Goal: Task Accomplishment & Management: Manage account settings

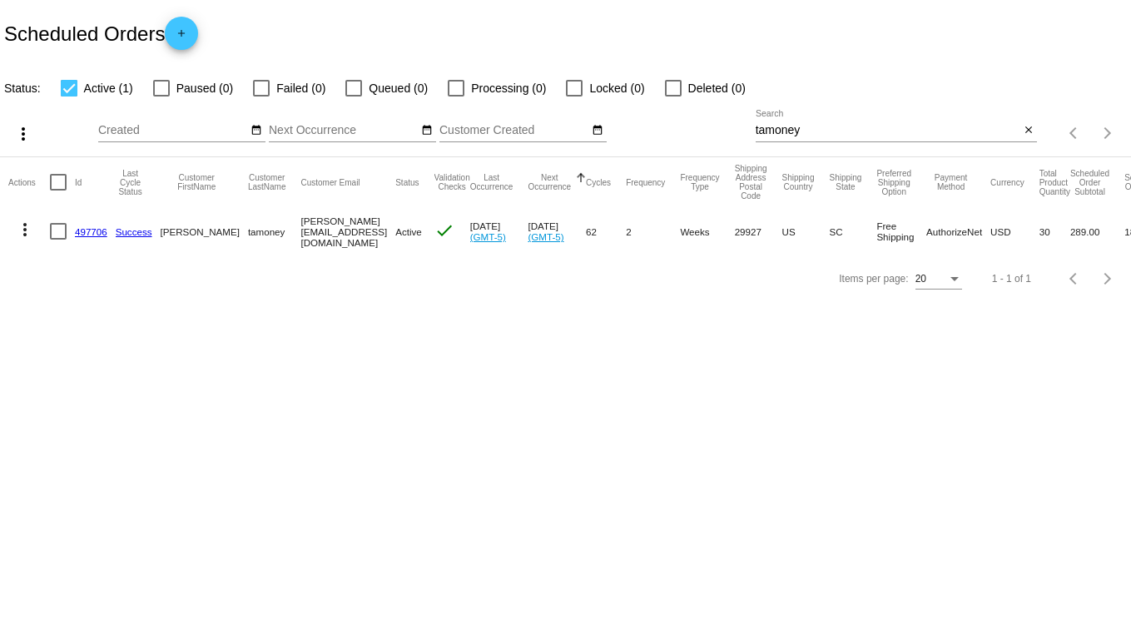
click at [836, 139] on div "tamoney Search" at bounding box center [888, 126] width 265 height 32
drag, startPoint x: 826, startPoint y: 135, endPoint x: 516, endPoint y: 116, distance: 310.9
click at [516, 116] on div "more_vert Oct Jan Feb Mar [DATE]" at bounding box center [565, 127] width 1131 height 59
type input "kladke"
click at [87, 230] on link "370280" at bounding box center [91, 231] width 32 height 11
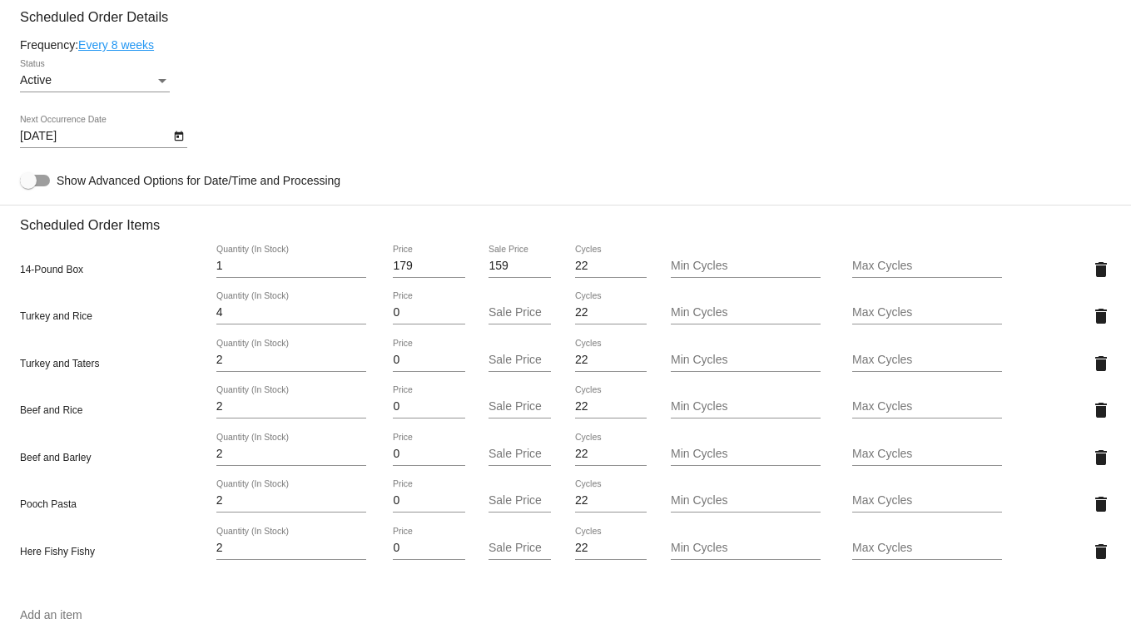
scroll to position [832, 0]
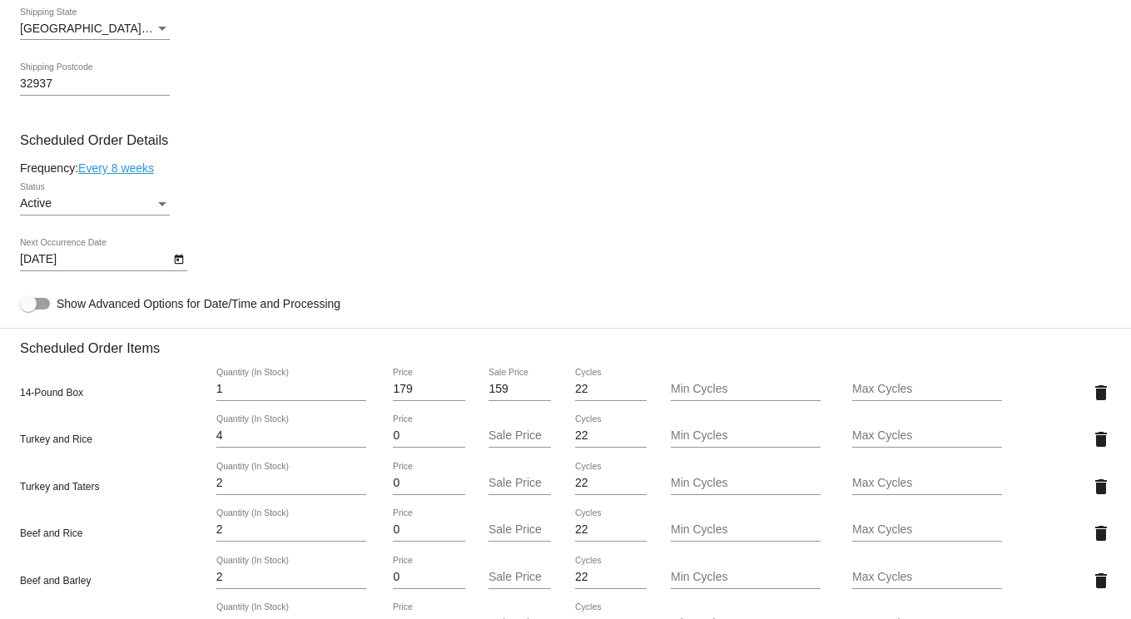
click at [123, 174] on link "Every 8 weeks" at bounding box center [116, 167] width 76 height 13
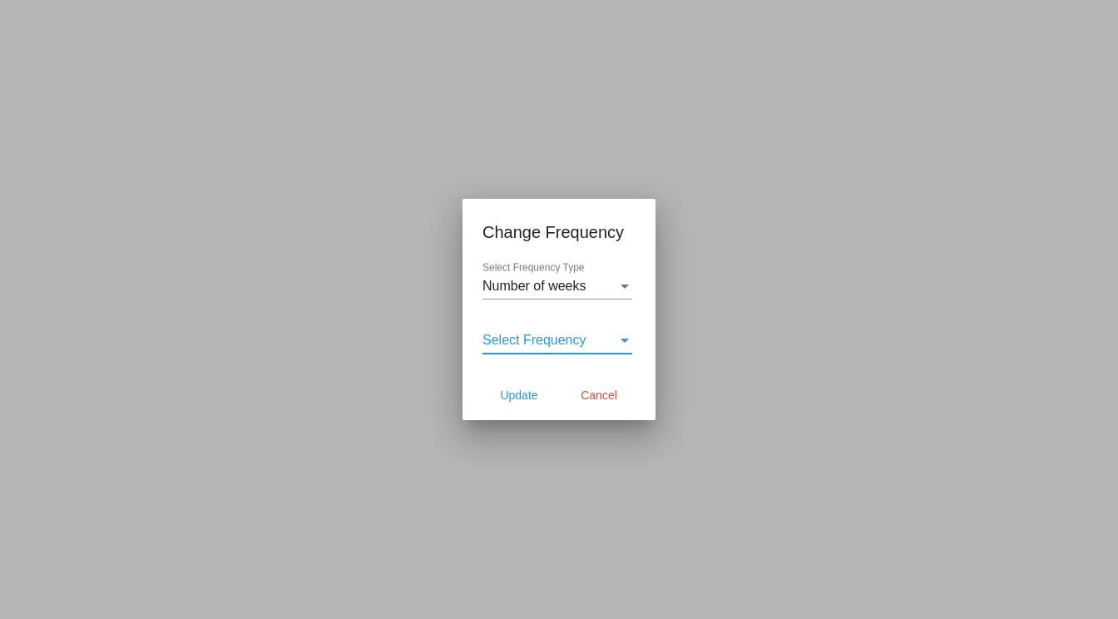
click at [593, 342] on div "Select Frequency" at bounding box center [550, 340] width 135 height 15
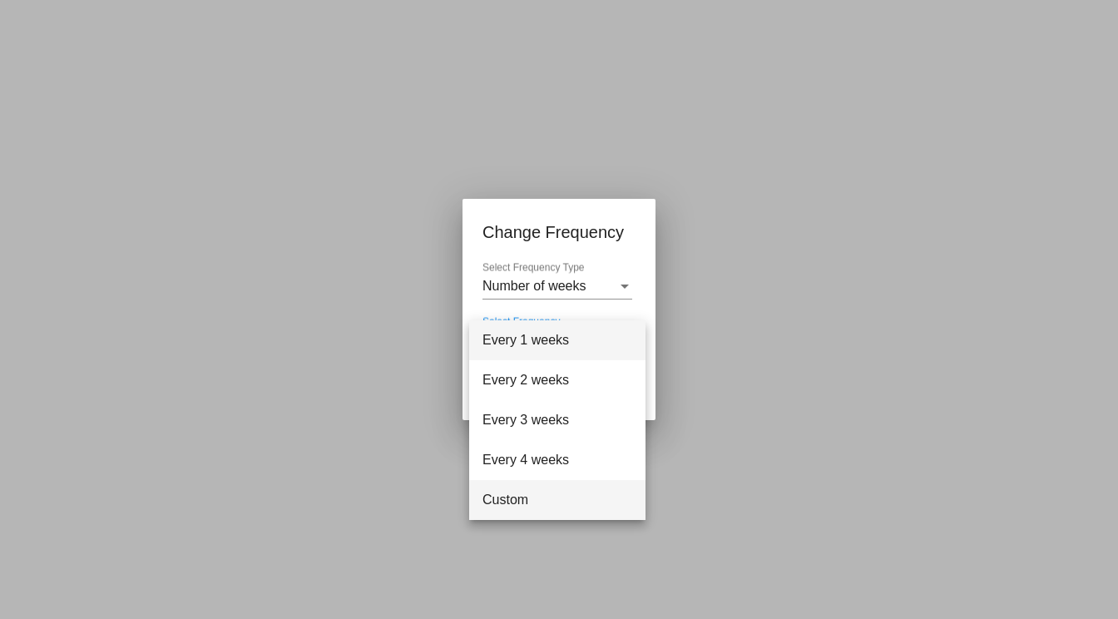
click at [538, 492] on span "Custom" at bounding box center [558, 500] width 150 height 40
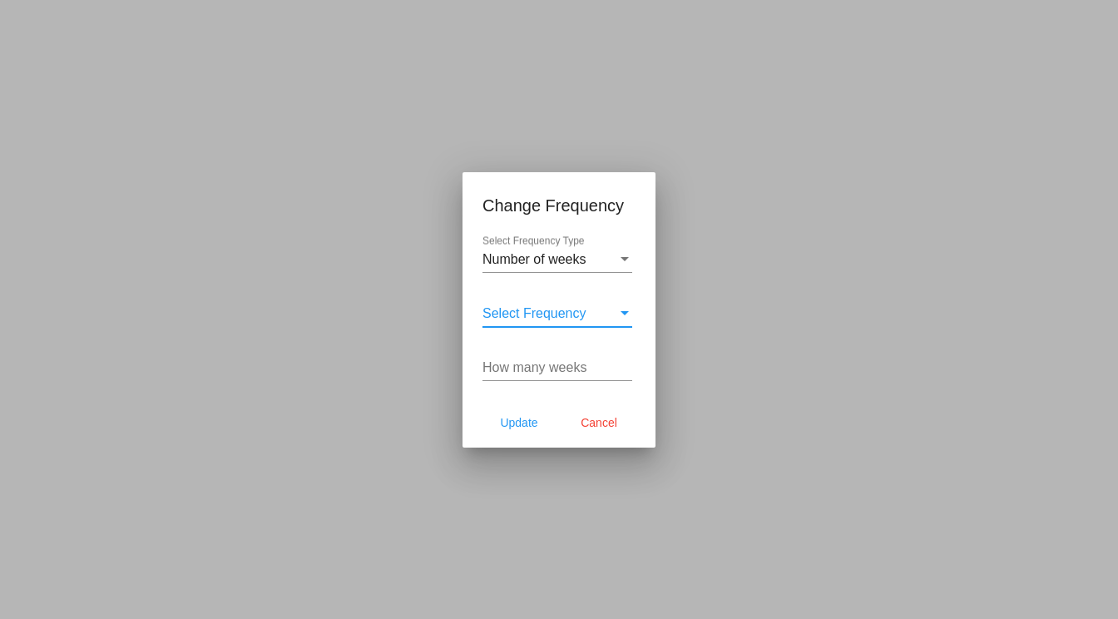
click at [543, 314] on span "Select Frequency" at bounding box center [535, 313] width 104 height 14
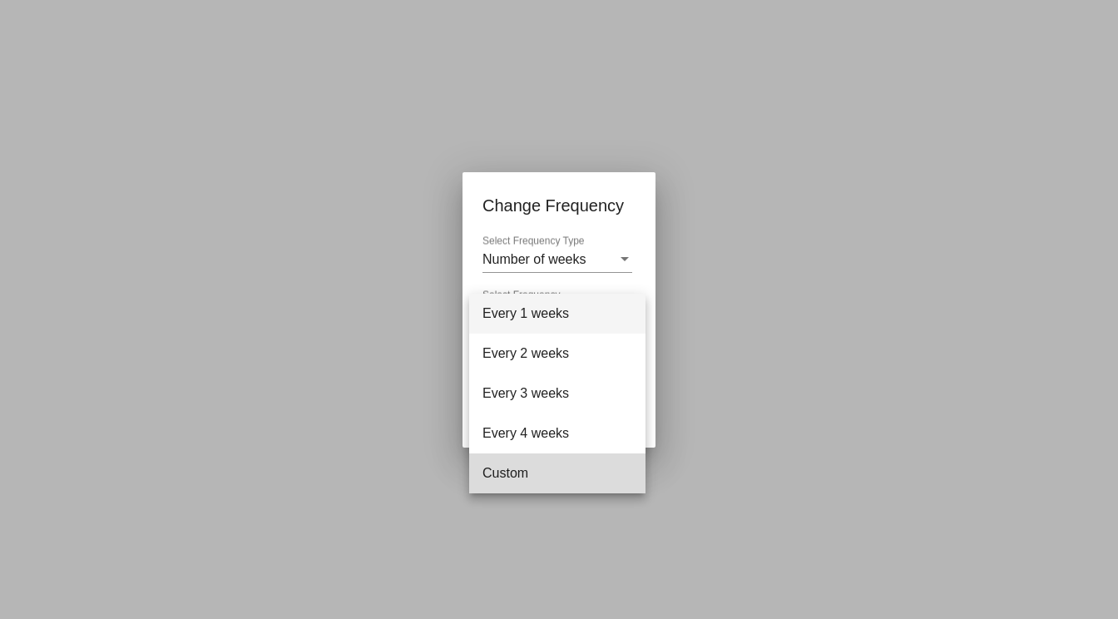
click at [513, 474] on span "Custom" at bounding box center [558, 473] width 150 height 40
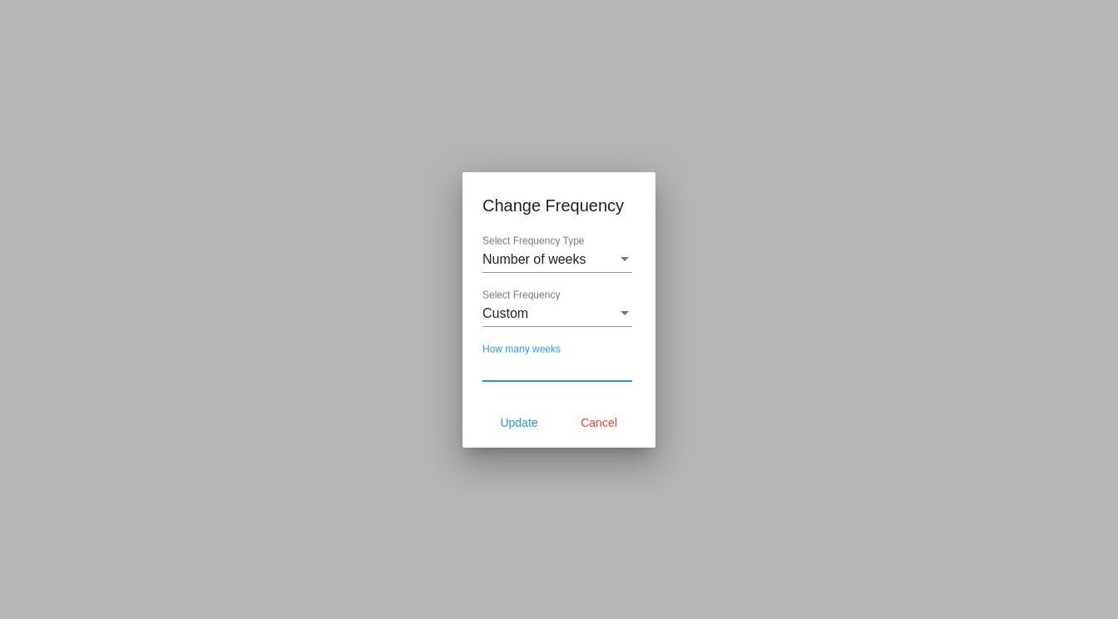
click at [565, 374] on input "How many weeks" at bounding box center [558, 367] width 150 height 15
type input "16"
drag, startPoint x: 514, startPoint y: 425, endPoint x: 523, endPoint y: 424, distance: 8.4
click at [523, 424] on span "Update" at bounding box center [518, 422] width 37 height 13
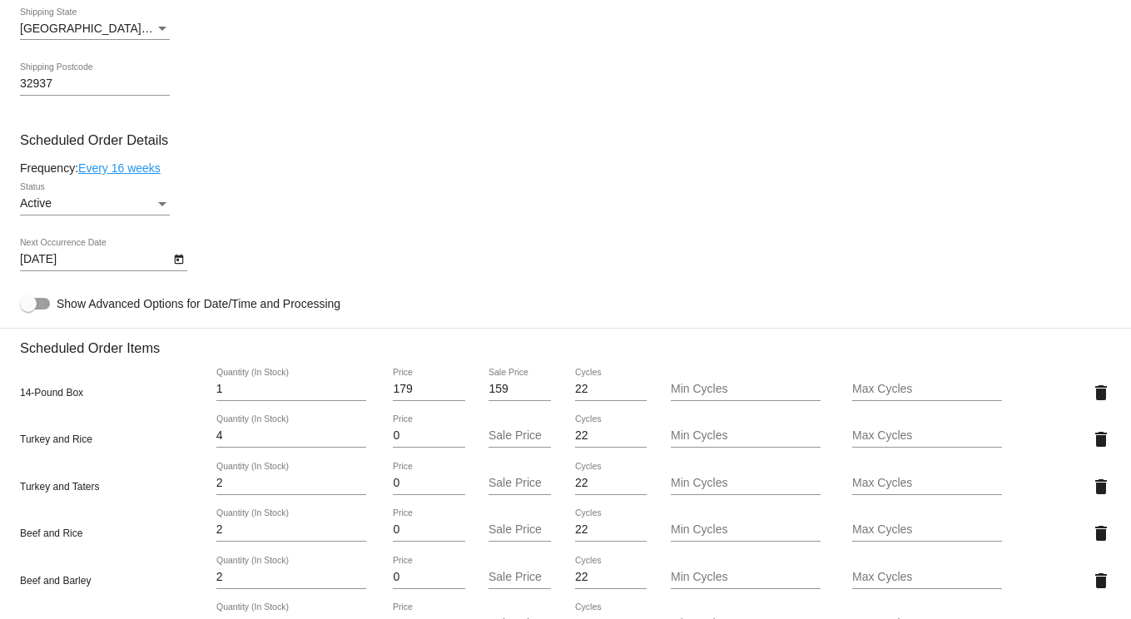
type input "[DATE]"
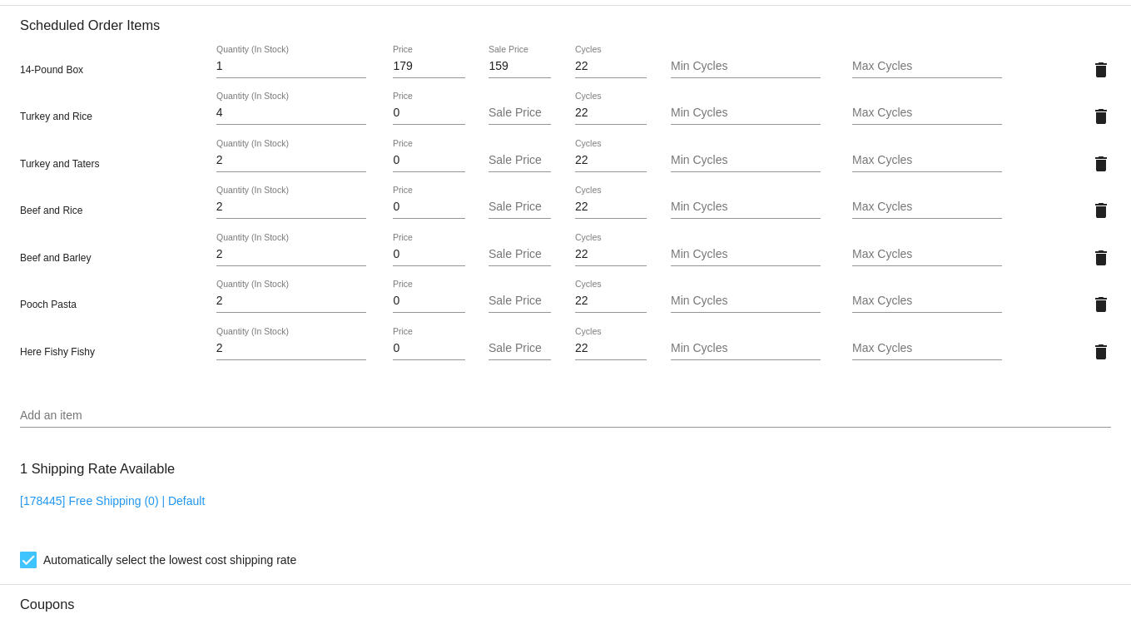
scroll to position [1165, 0]
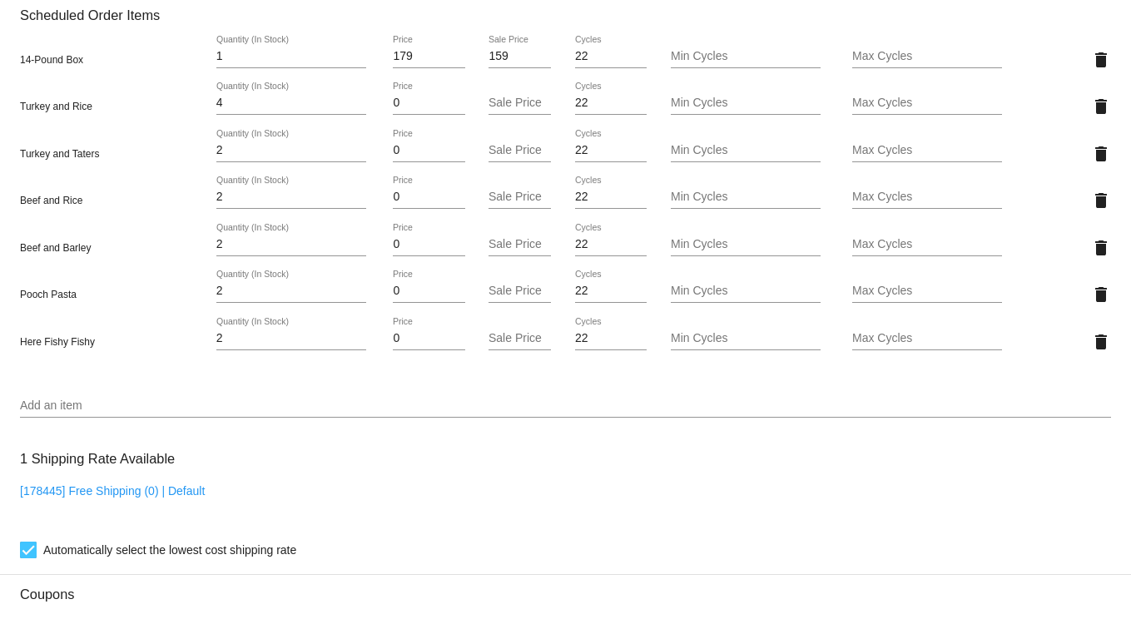
click at [72, 413] on input "Add an item" at bounding box center [565, 405] width 1091 height 13
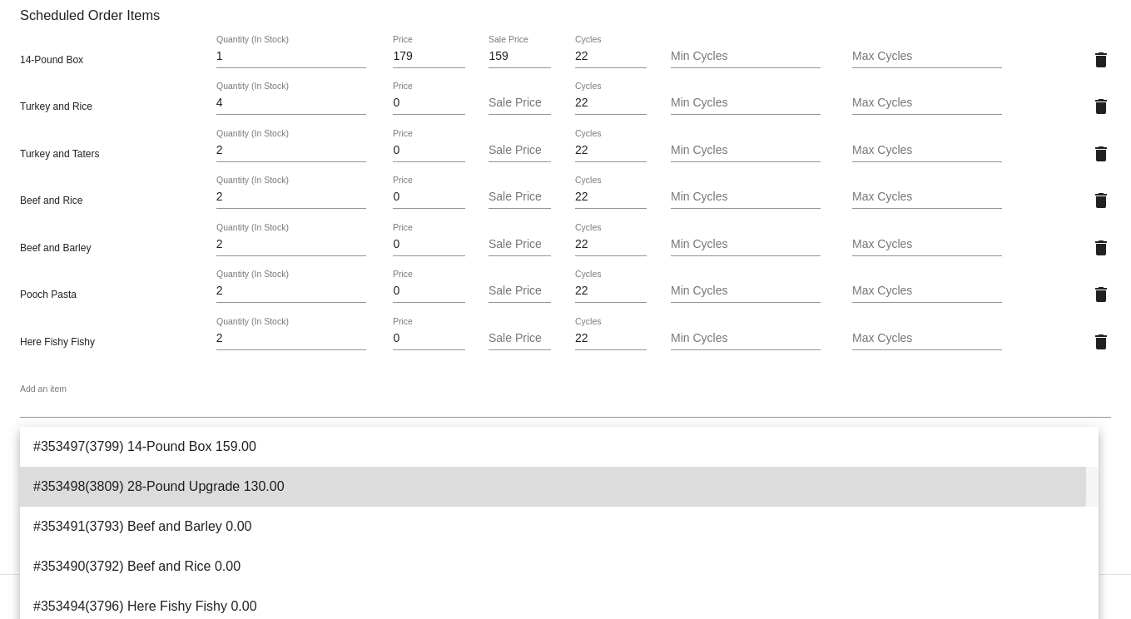
drag, startPoint x: 103, startPoint y: 484, endPoint x: 251, endPoint y: 501, distance: 149.0
click at [105, 485] on span "#353498(3809) 28-Pound Upgrade 130.00" at bounding box center [559, 487] width 1052 height 40
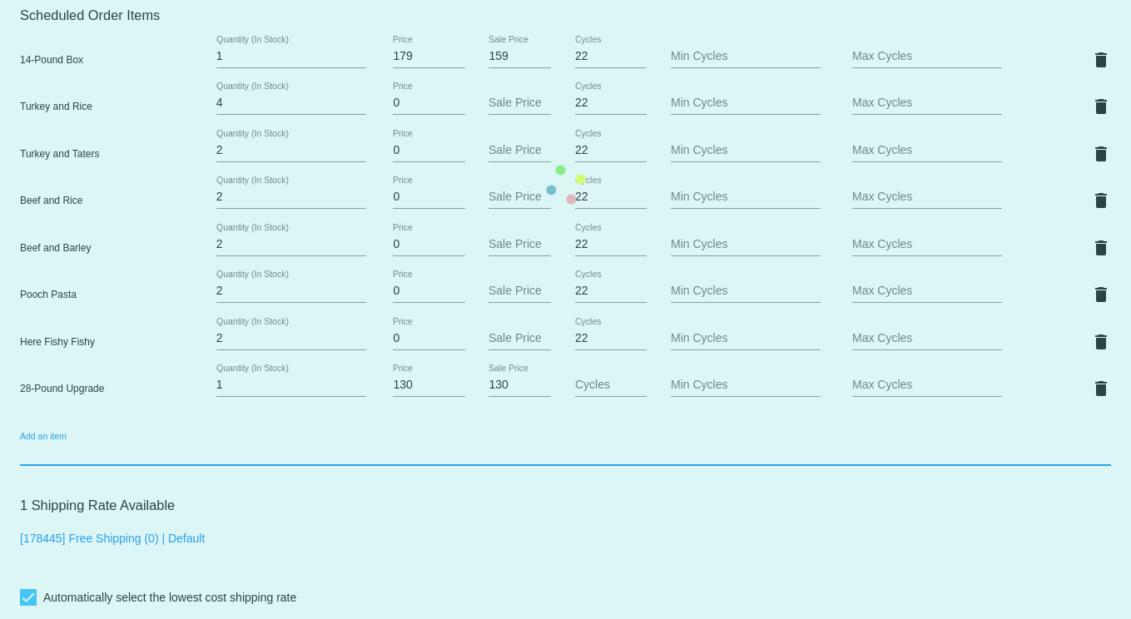
scroll to position [999, 0]
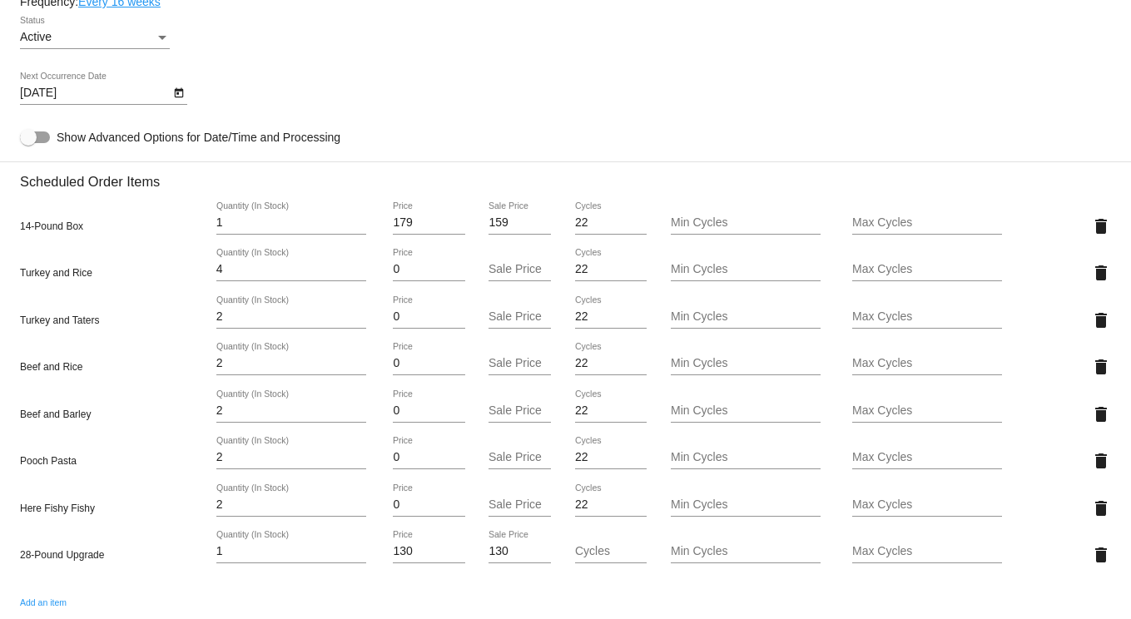
click at [240, 276] on input "4" at bounding box center [291, 269] width 150 height 13
click at [131, 278] on div "Turkey and Rice 4 Quantity (In Stock) 0 Price Sale Price 22 Cycles Min Cycles M…" at bounding box center [565, 272] width 1091 height 47
type input "8"
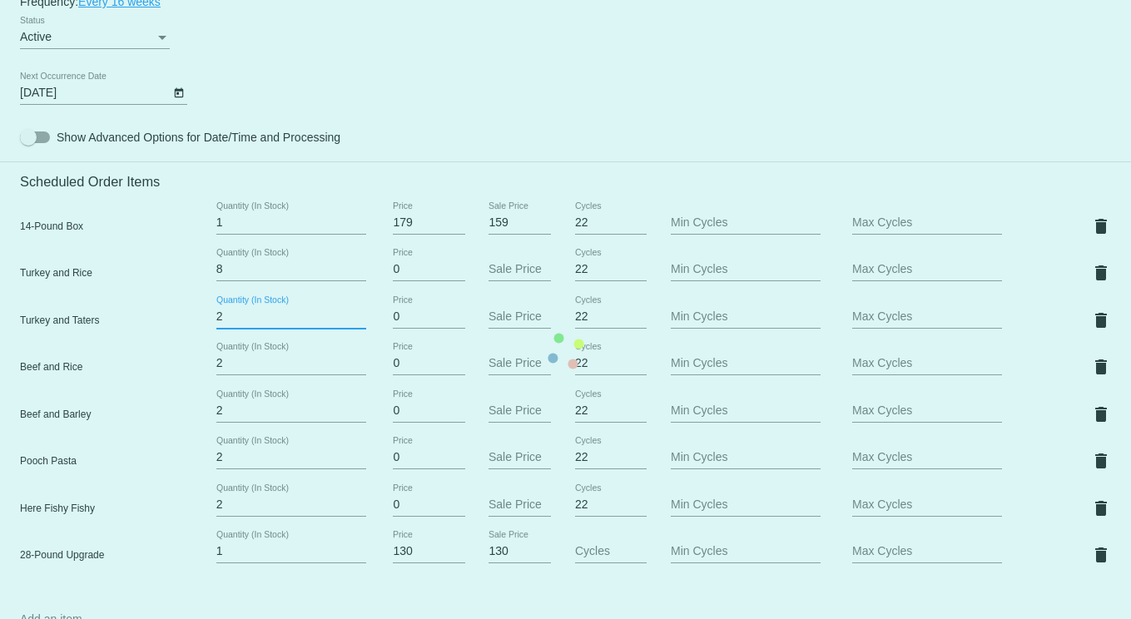
drag, startPoint x: 233, startPoint y: 327, endPoint x: 131, endPoint y: 327, distance: 102.3
click at [131, 327] on mat-card "Customer 1215430: [PERSON_NAME] [EMAIL_ADDRESS][DOMAIN_NAME] Customer Shipping …" at bounding box center [565, 350] width 1131 height 1993
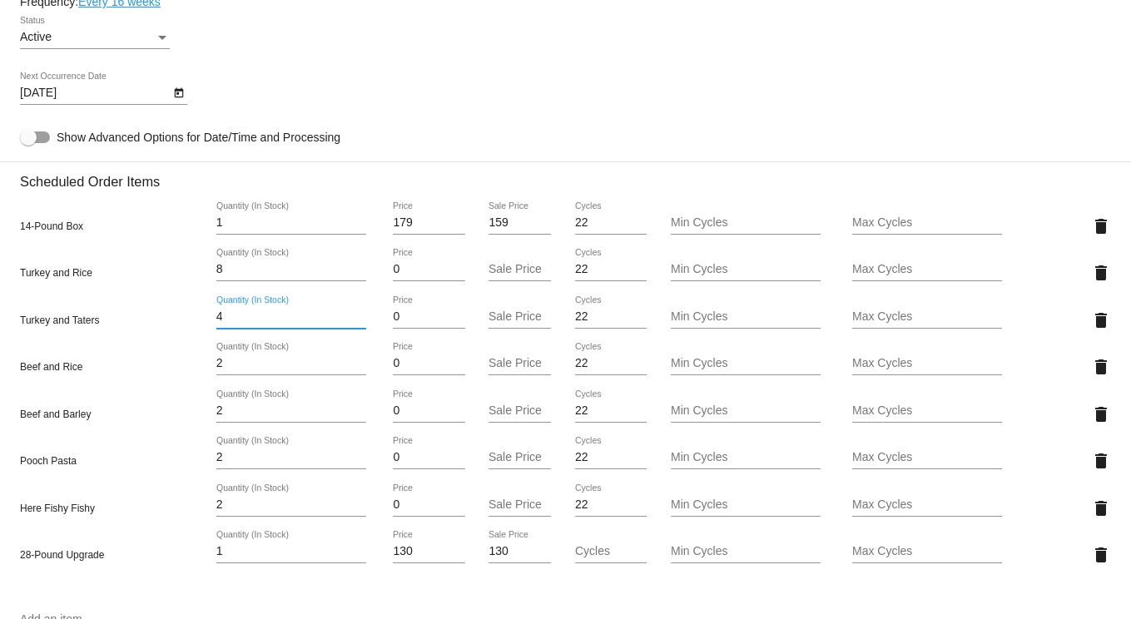
type input "4"
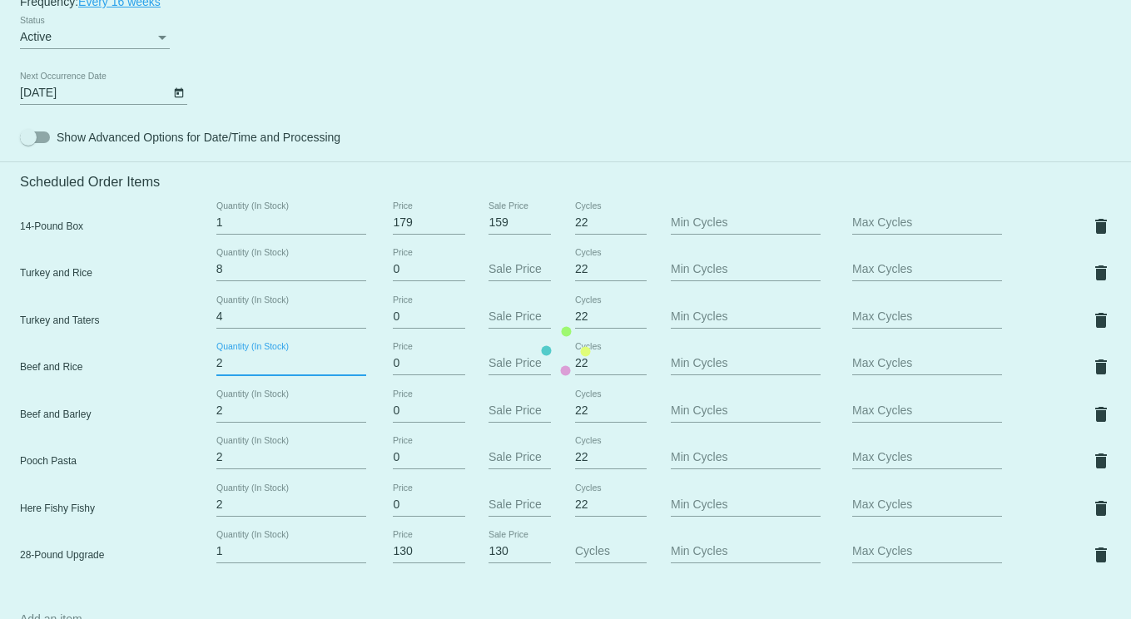
drag, startPoint x: 226, startPoint y: 374, endPoint x: 166, endPoint y: 370, distance: 60.8
click at [166, 370] on mat-card "Customer 1215430: [PERSON_NAME] [EMAIL_ADDRESS][DOMAIN_NAME] Customer Shipping …" at bounding box center [565, 350] width 1131 height 1993
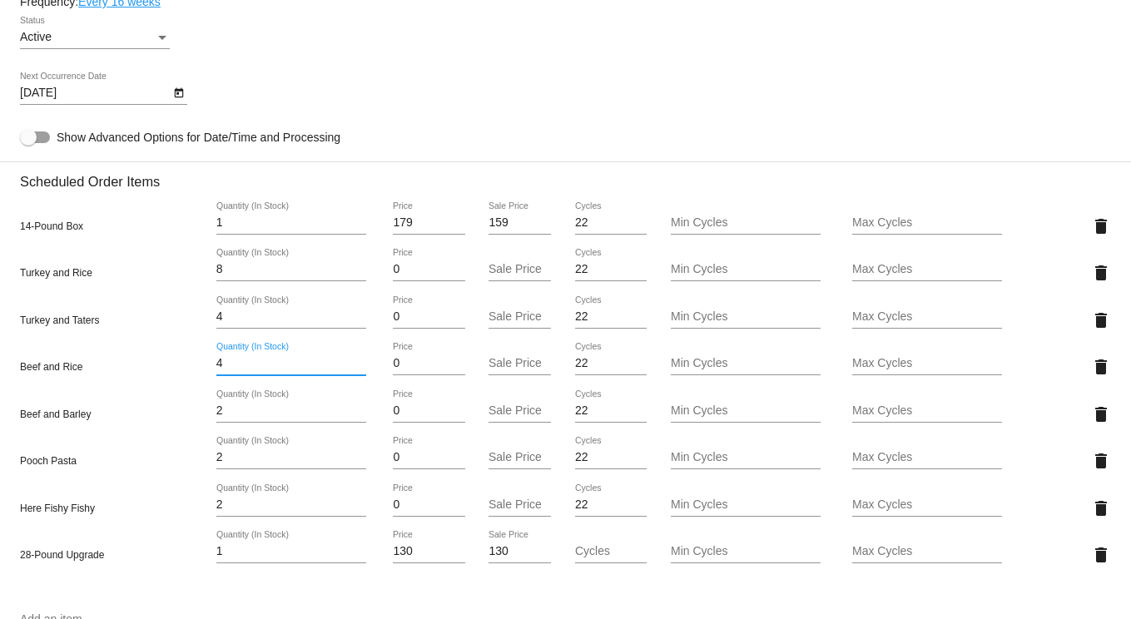
type input "4"
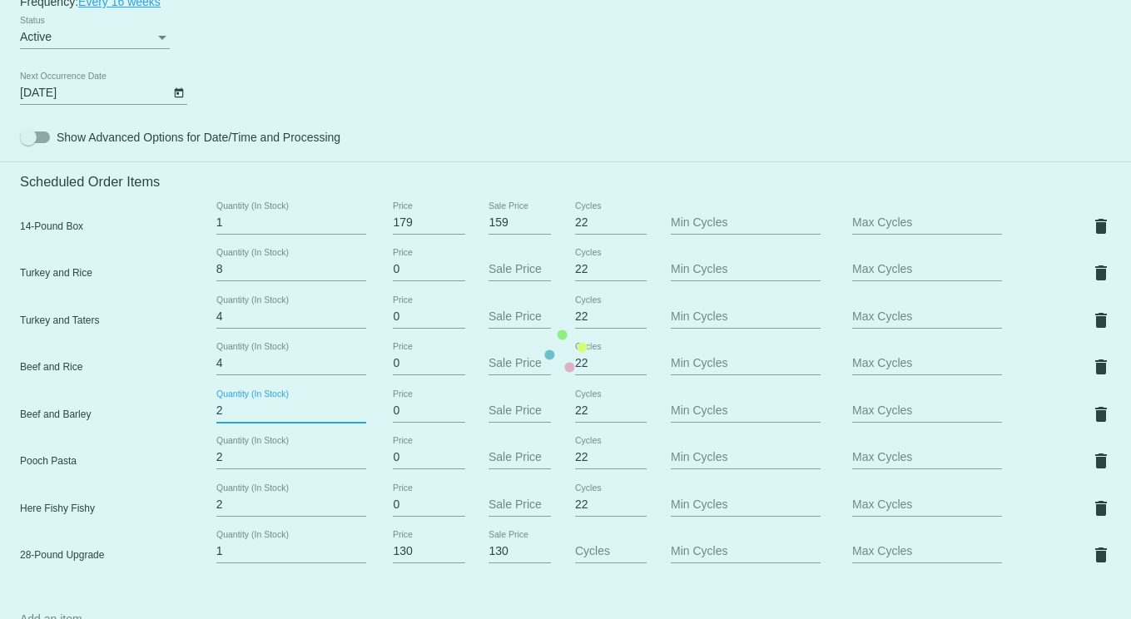
drag, startPoint x: 234, startPoint y: 421, endPoint x: 123, endPoint y: 421, distance: 110.7
click at [123, 421] on mat-card "Customer 1215430: [PERSON_NAME] [EMAIL_ADDRESS][DOMAIN_NAME] Customer Shipping …" at bounding box center [565, 350] width 1131 height 1993
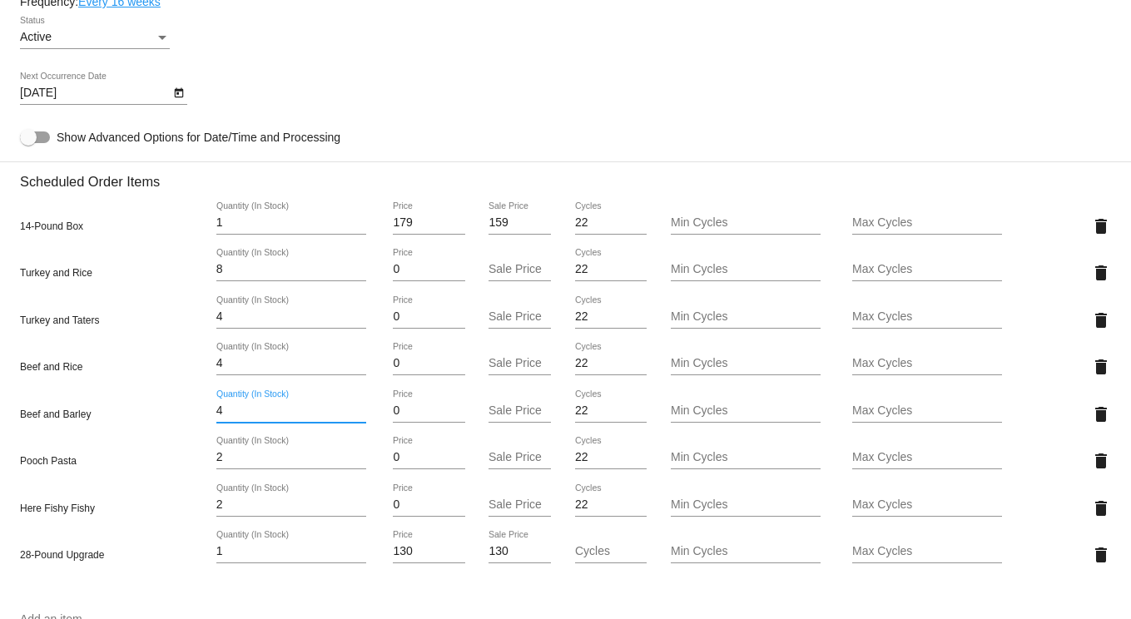
type input "4"
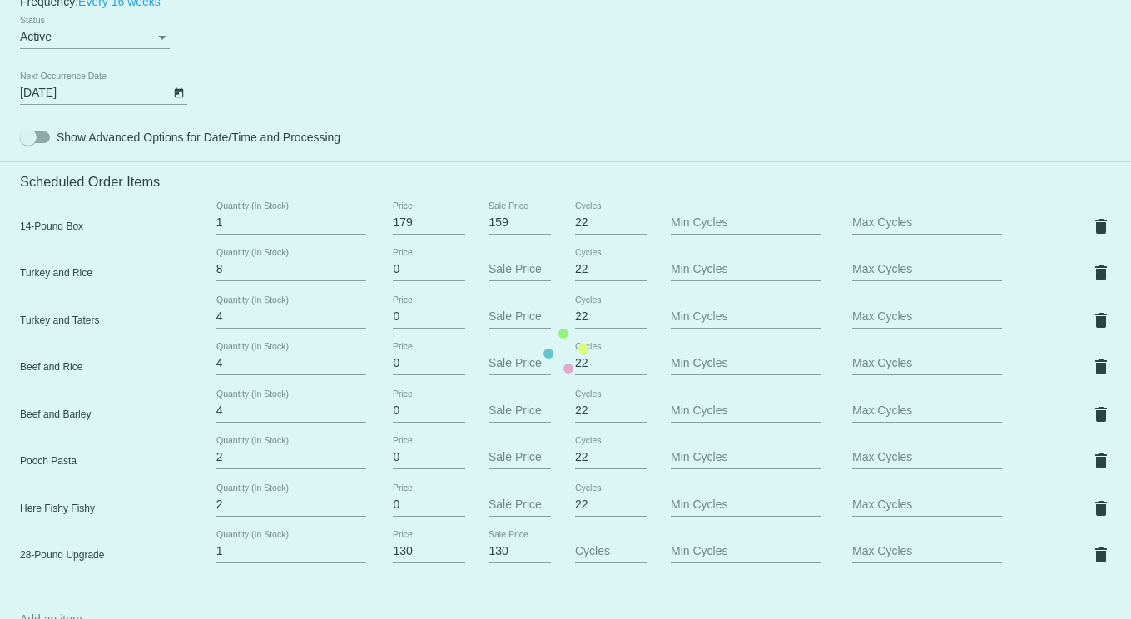
drag, startPoint x: 233, startPoint y: 474, endPoint x: 150, endPoint y: 468, distance: 83.4
click at [150, 468] on mat-card "Customer 1215430: [PERSON_NAME] [EMAIL_ADDRESS][DOMAIN_NAME] Customer Shipping …" at bounding box center [565, 350] width 1131 height 1993
click at [237, 466] on mat-card "Customer 1215430: [PERSON_NAME] [EMAIL_ADDRESS][DOMAIN_NAME] Customer Shipping …" at bounding box center [565, 350] width 1131 height 1993
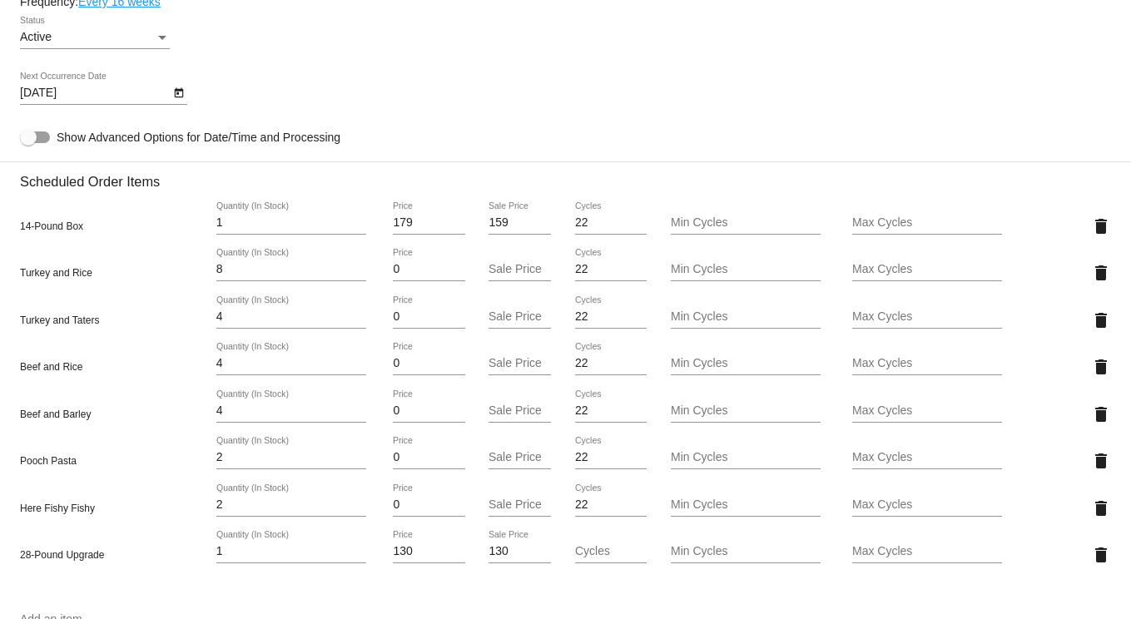
drag, startPoint x: 240, startPoint y: 466, endPoint x: 100, endPoint y: 463, distance: 139.8
click at [100, 463] on div "Pooch Pasta 2 Quantity (In Stock) 0 Price Sale Price 22 Cycles Min Cycles Max C…" at bounding box center [565, 460] width 1091 height 47
type input "4"
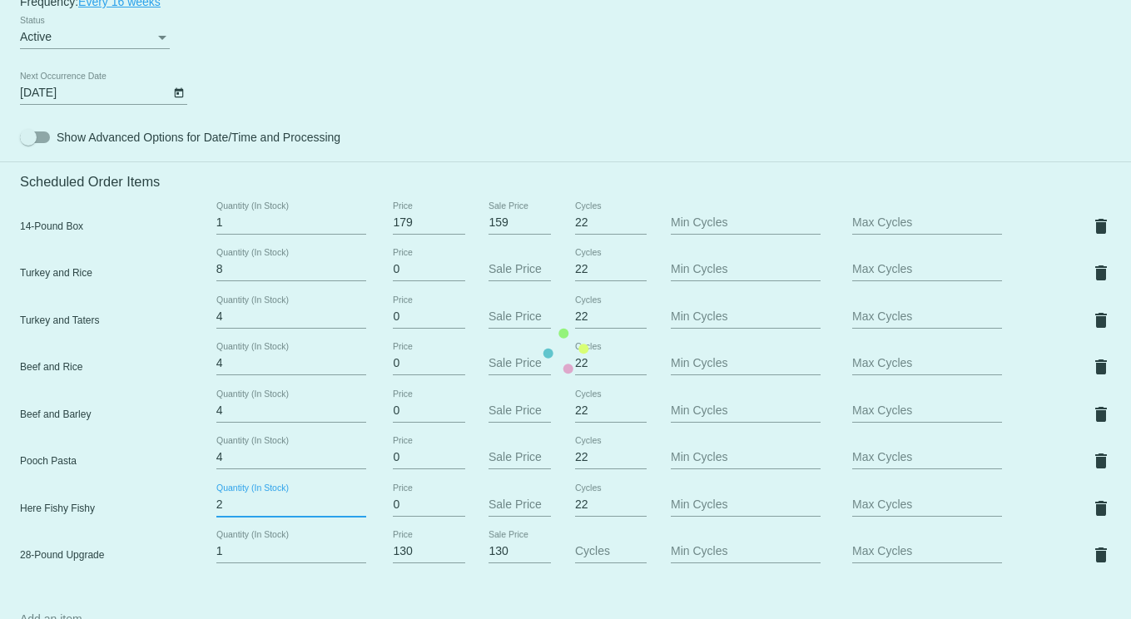
drag, startPoint x: 245, startPoint y: 516, endPoint x: 82, endPoint y: 524, distance: 163.3
click at [105, 501] on mat-card "Customer 1215430: [PERSON_NAME] [EMAIL_ADDRESS][DOMAIN_NAME] Customer Shipping …" at bounding box center [565, 350] width 1131 height 1993
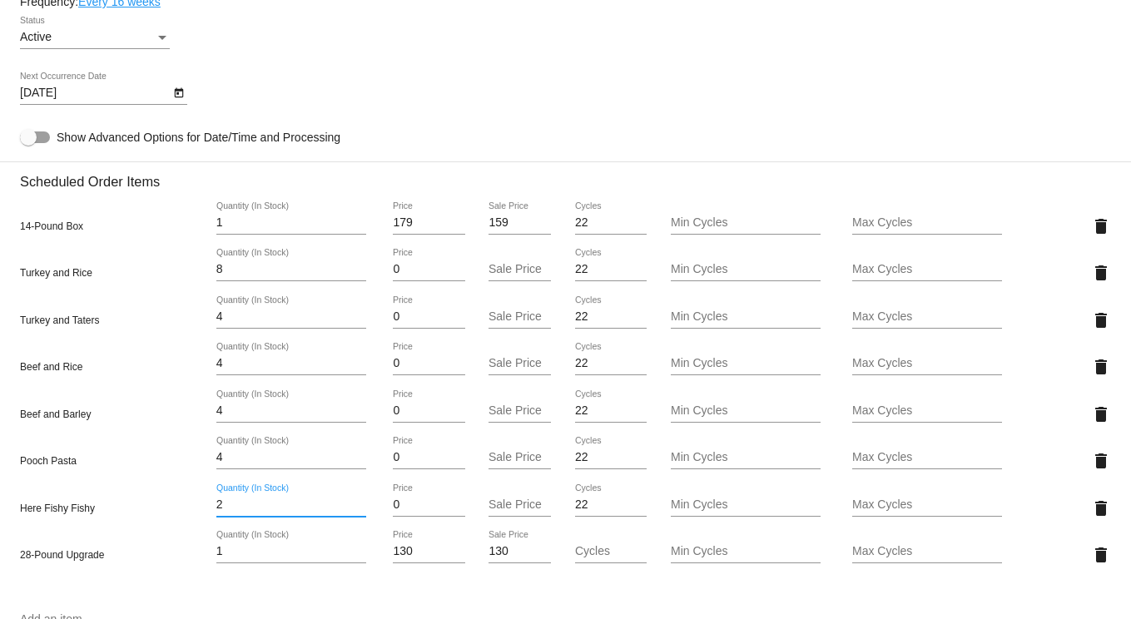
type input "4"
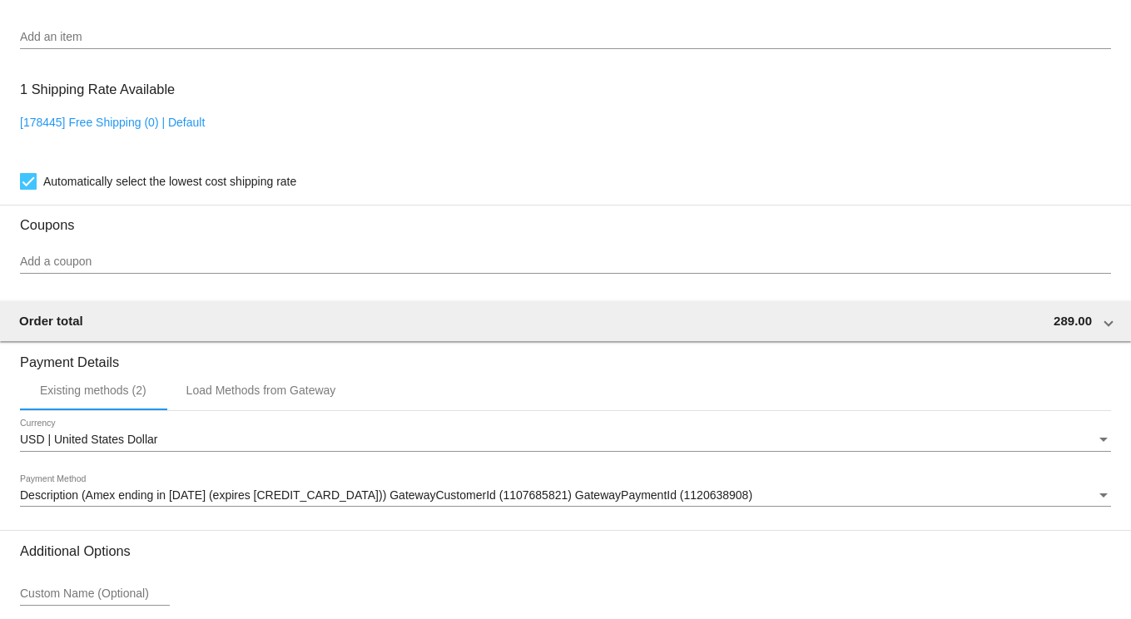
scroll to position [1738, 0]
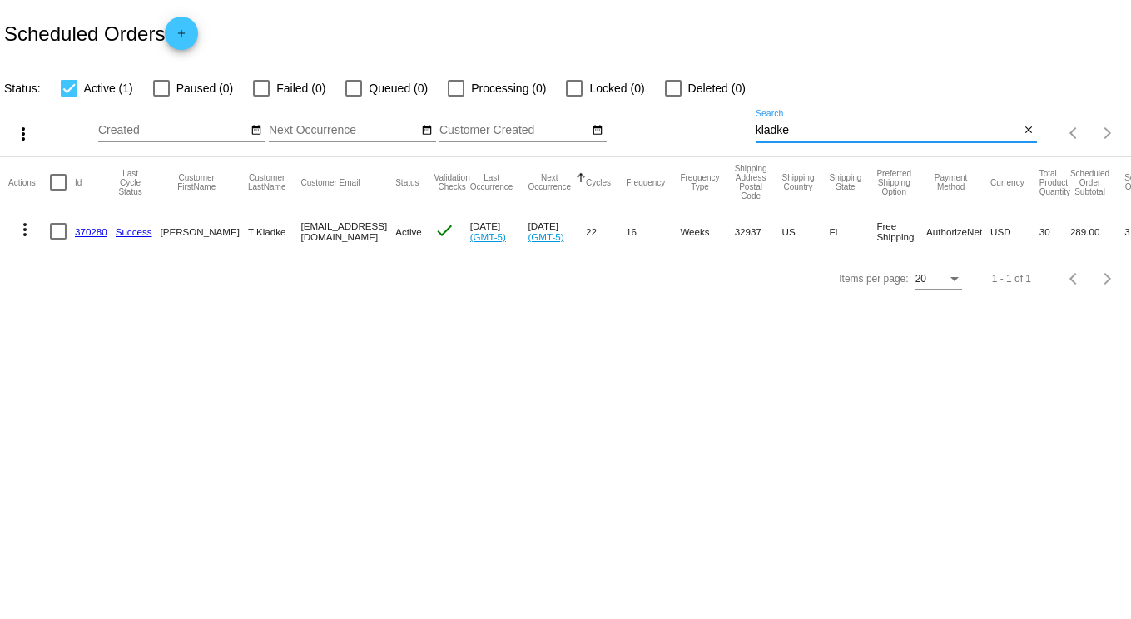
drag, startPoint x: 804, startPoint y: 135, endPoint x: 608, endPoint y: 107, distance: 197.5
click at [597, 113] on div "more_vert Oct Jan Feb Mar [DATE]" at bounding box center [565, 127] width 1131 height 59
type input "[PERSON_NAME]"
click at [91, 230] on link "332387" at bounding box center [91, 231] width 32 height 11
click at [88, 227] on link "332387" at bounding box center [91, 231] width 32 height 11
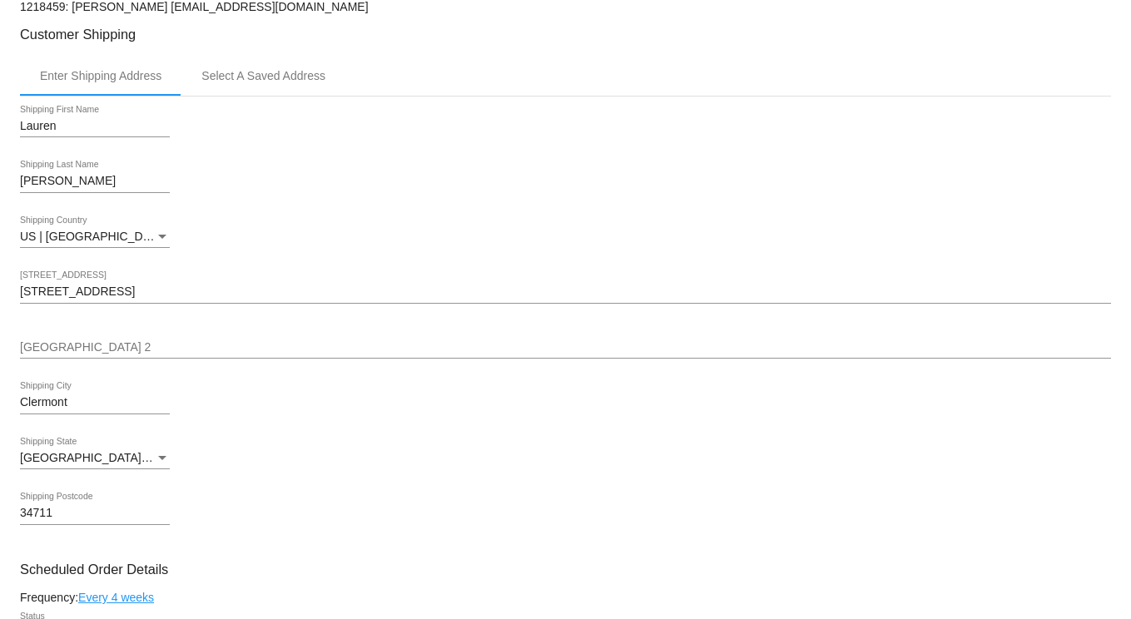
scroll to position [416, 0]
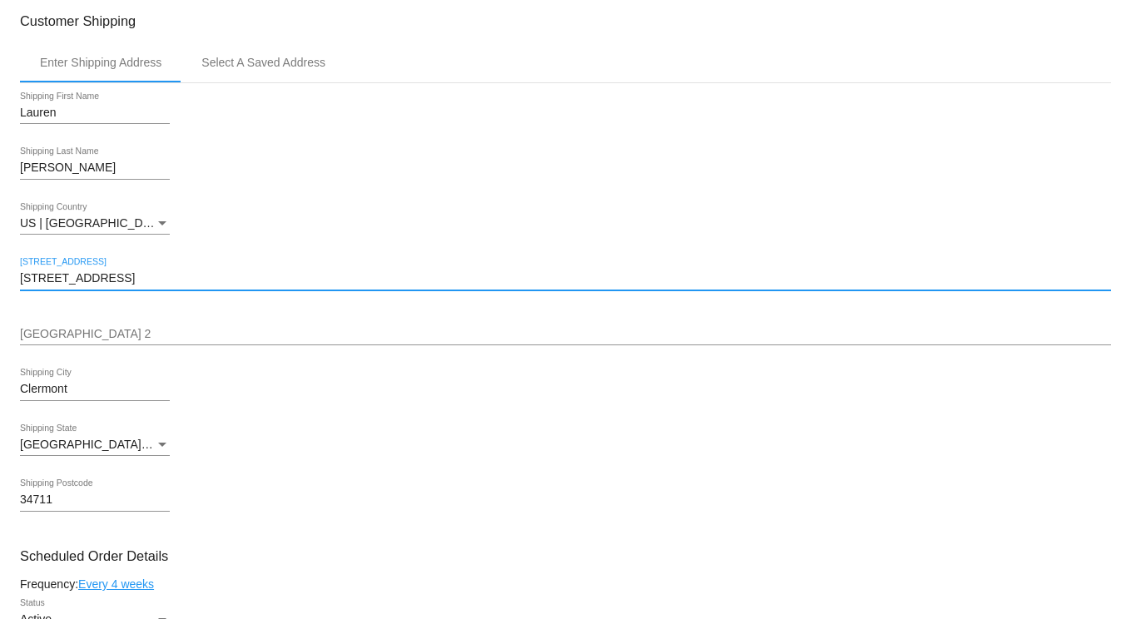
drag, startPoint x: 142, startPoint y: 284, endPoint x: -123, endPoint y: 246, distance: 268.1
click at [0, 246] on html "arrow_back Scheduled Order #332387 Active more_vert Last Processing Cycle ID: 3…" at bounding box center [565, 309] width 1131 height 619
paste input "721 64th Ave"
type input "721 64th Ave"
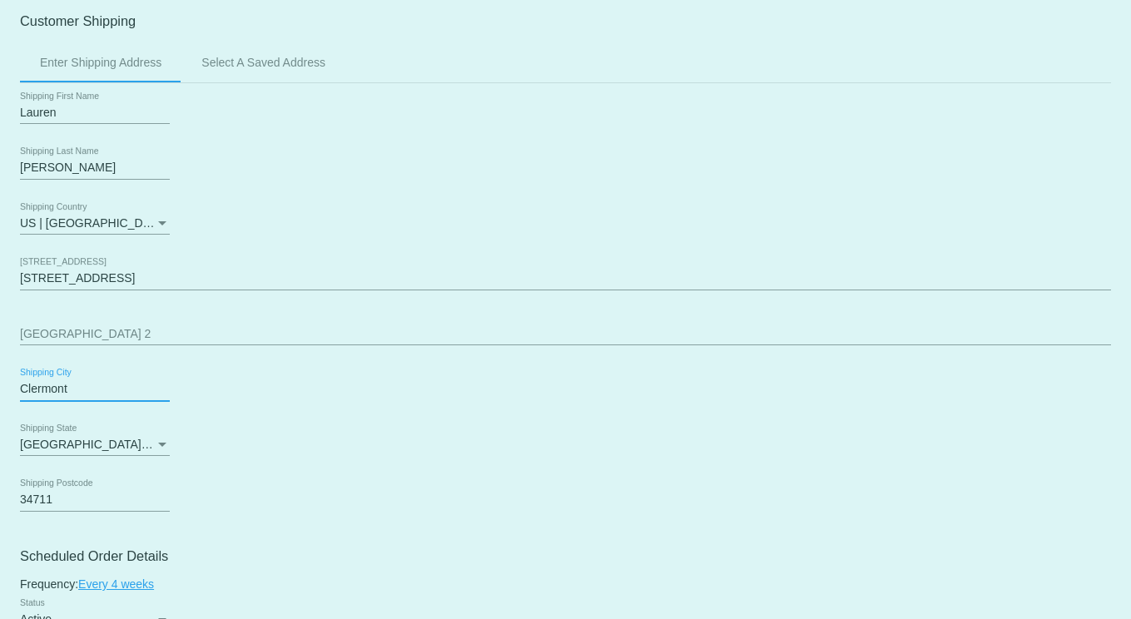
drag, startPoint x: 94, startPoint y: 397, endPoint x: -114, endPoint y: 369, distance: 209.8
click at [0, 369] on html "arrow_back Scheduled Order #332387 Active more_vert Last Processing Cycle ID: 3…" at bounding box center [565, 309] width 1131 height 619
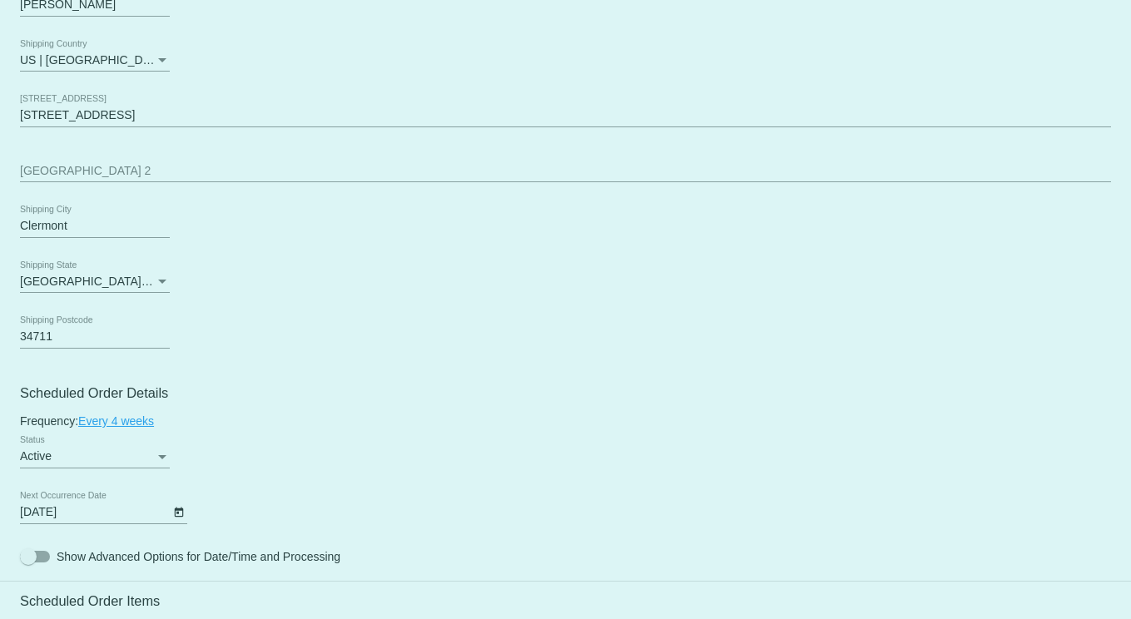
scroll to position [582, 0]
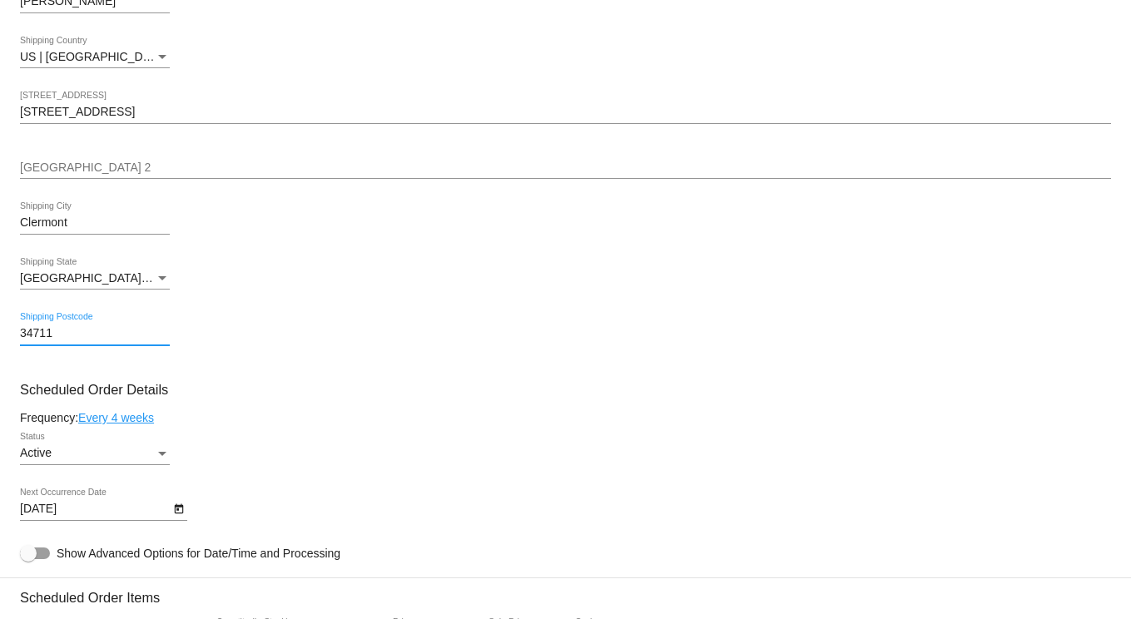
click at [0, 334] on html "arrow_back Scheduled Order #332387 Active more_vert Last Processing Cycle ID: 3…" at bounding box center [565, 309] width 1131 height 619
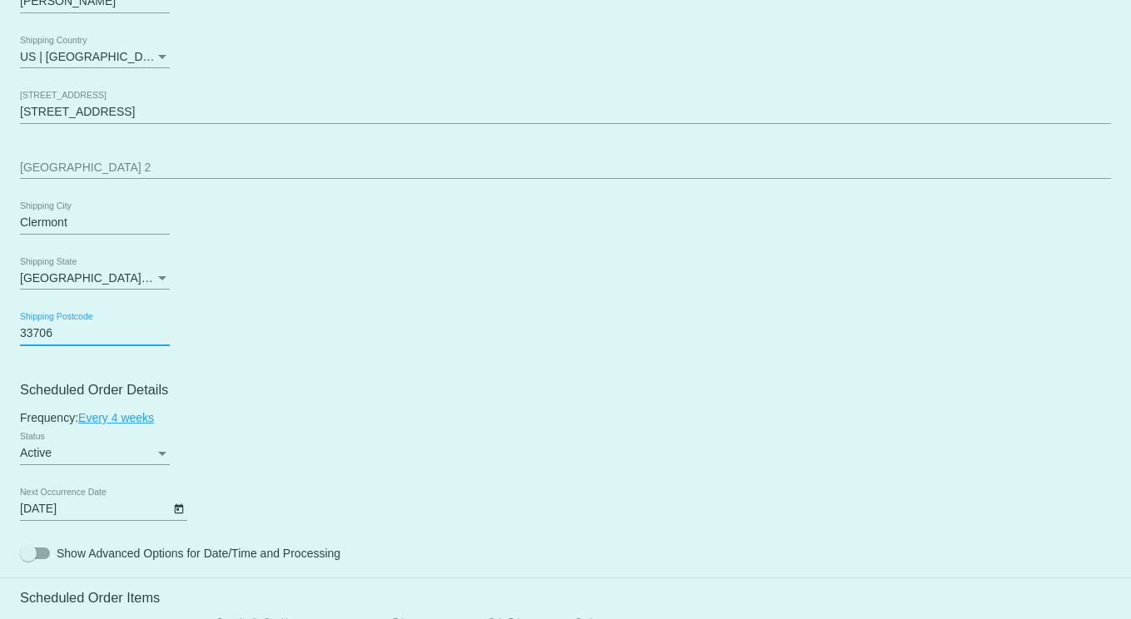
type input "33706"
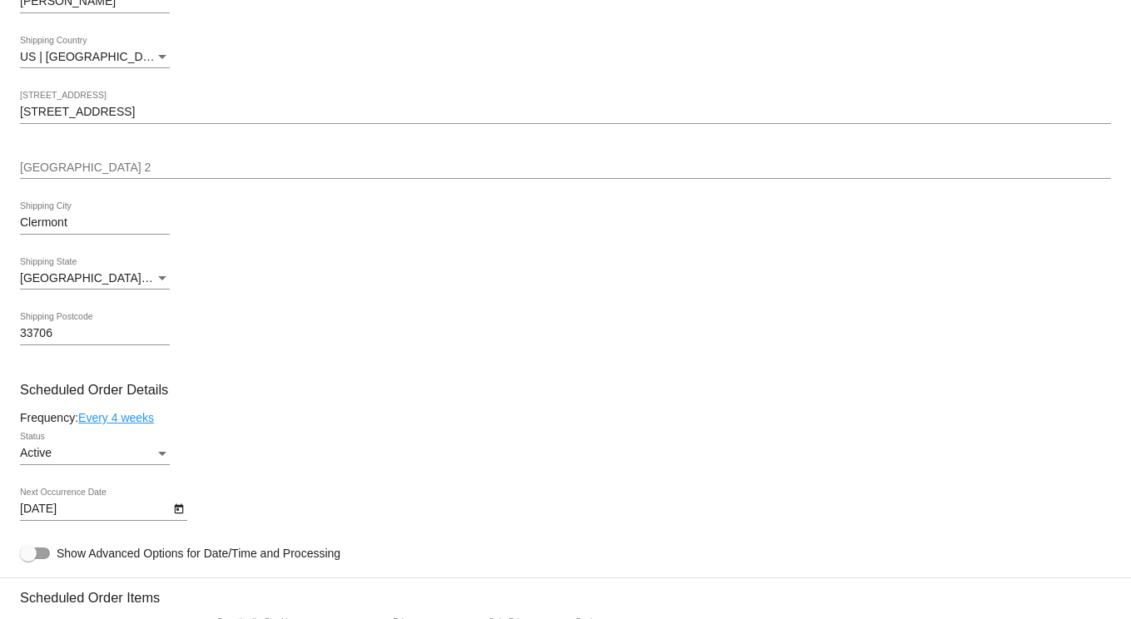
scroll to position [499, 0]
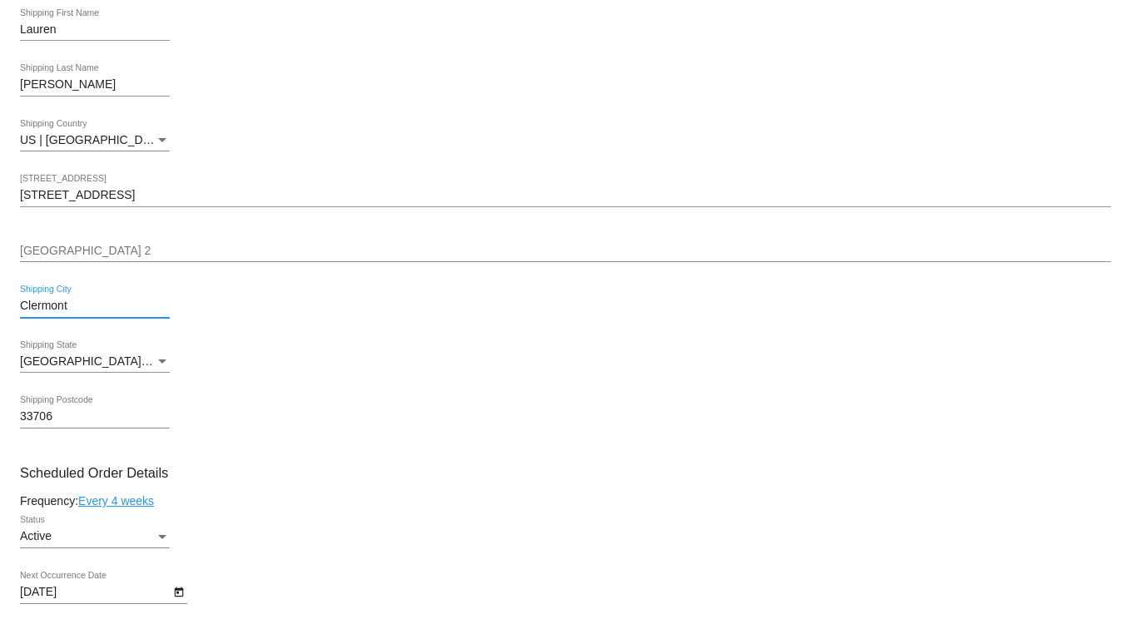
click at [94, 311] on input "Clermont" at bounding box center [95, 306] width 150 height 13
drag, startPoint x: 94, startPoint y: 311, endPoint x: -43, endPoint y: 309, distance: 137.3
click at [0, 309] on html "arrow_back Scheduled Order #332387 Active more_vert Last Processing Cycle ID: 3…" at bounding box center [565, 309] width 1131 height 619
type input "St Pete Beach"
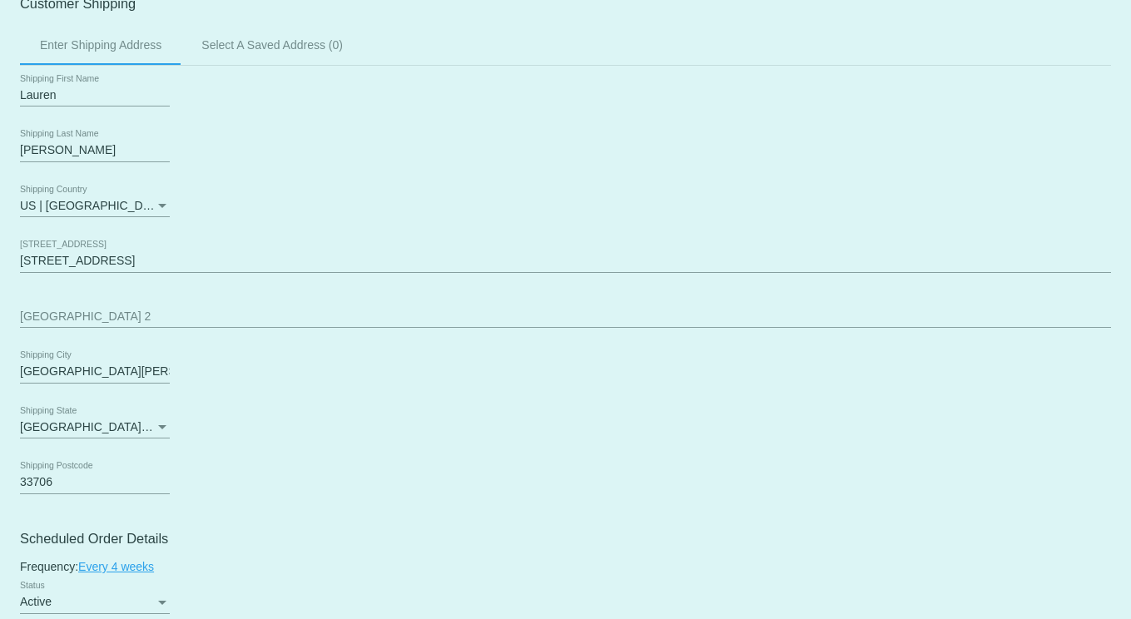
scroll to position [333, 0]
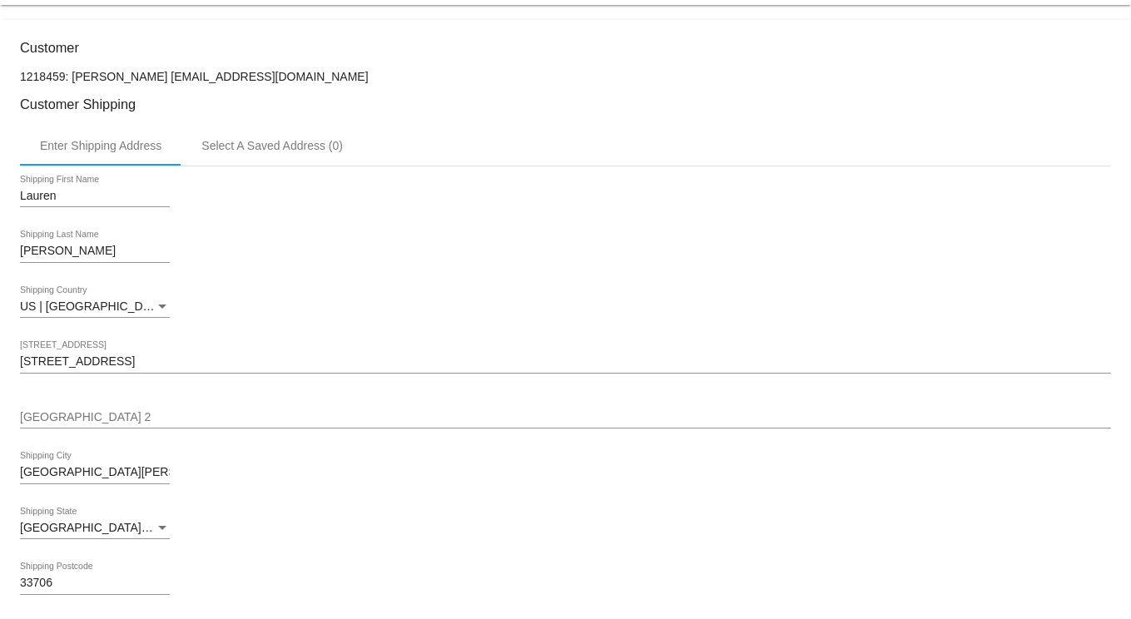
click at [275, 563] on div "Lauren Shipping First Name Edgington Shipping Last Name US | USA Shipping Count…" at bounding box center [565, 391] width 1091 height 451
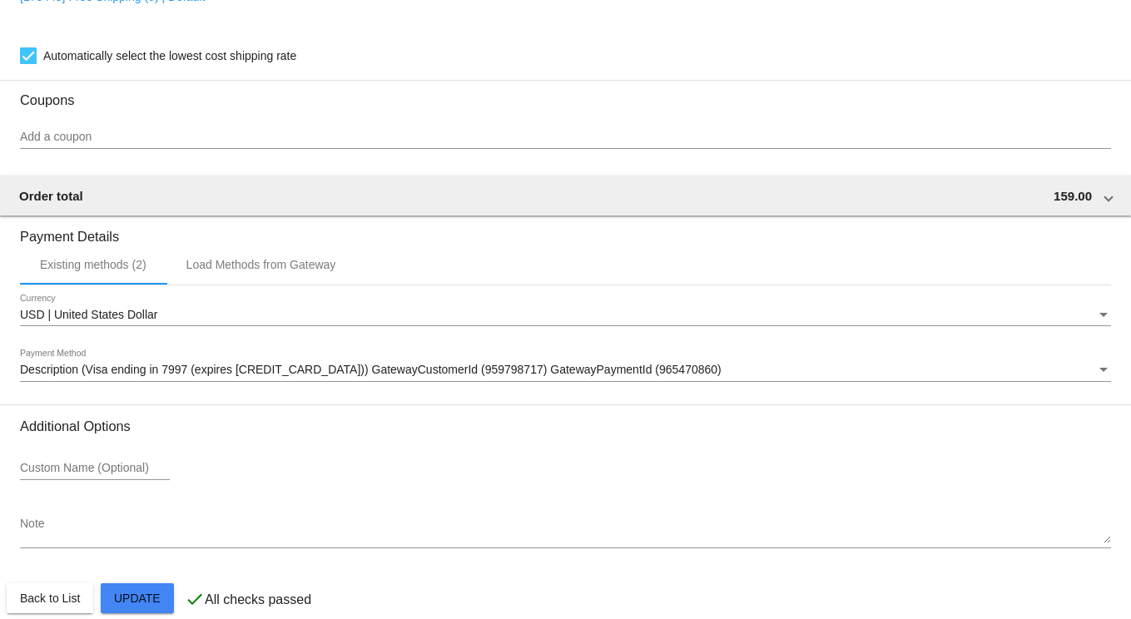
scroll to position [1664, 0]
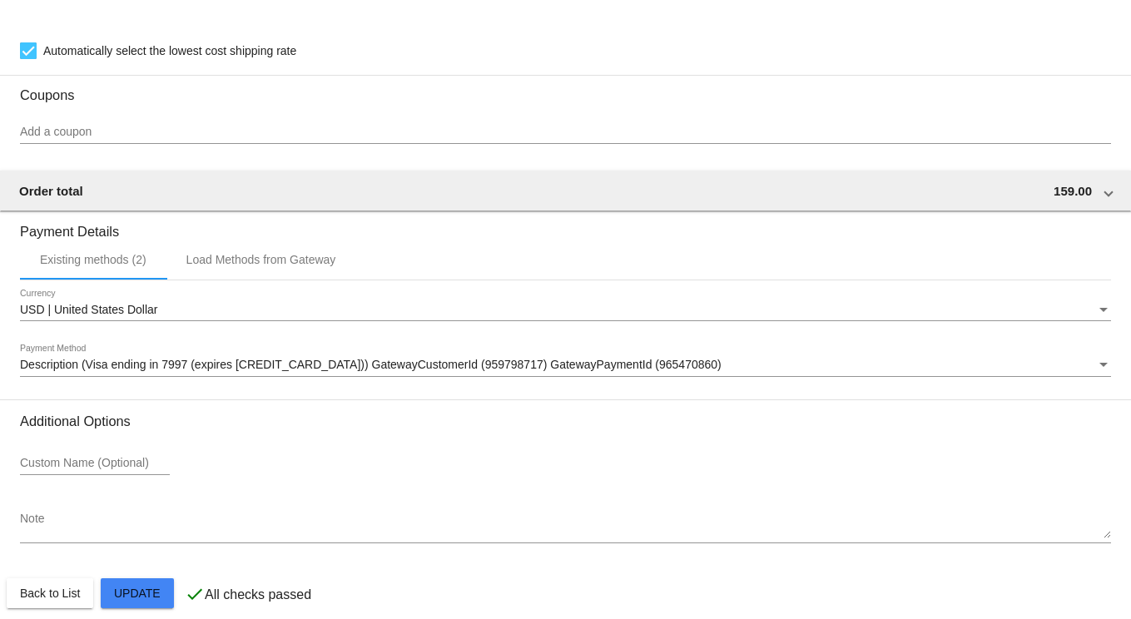
click at [549, 508] on div "Additional Options Custom Name (Optional) Note" at bounding box center [565, 486] width 1091 height 145
click at [151, 536] on textarea "Note" at bounding box center [565, 526] width 1091 height 27
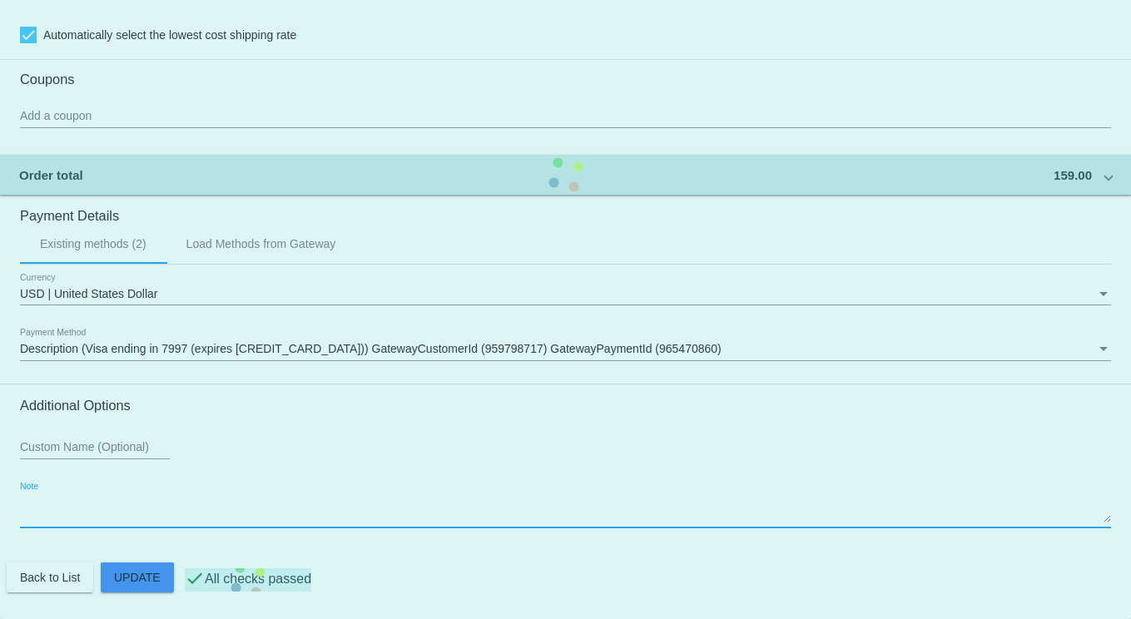
scroll to position [1692, 0]
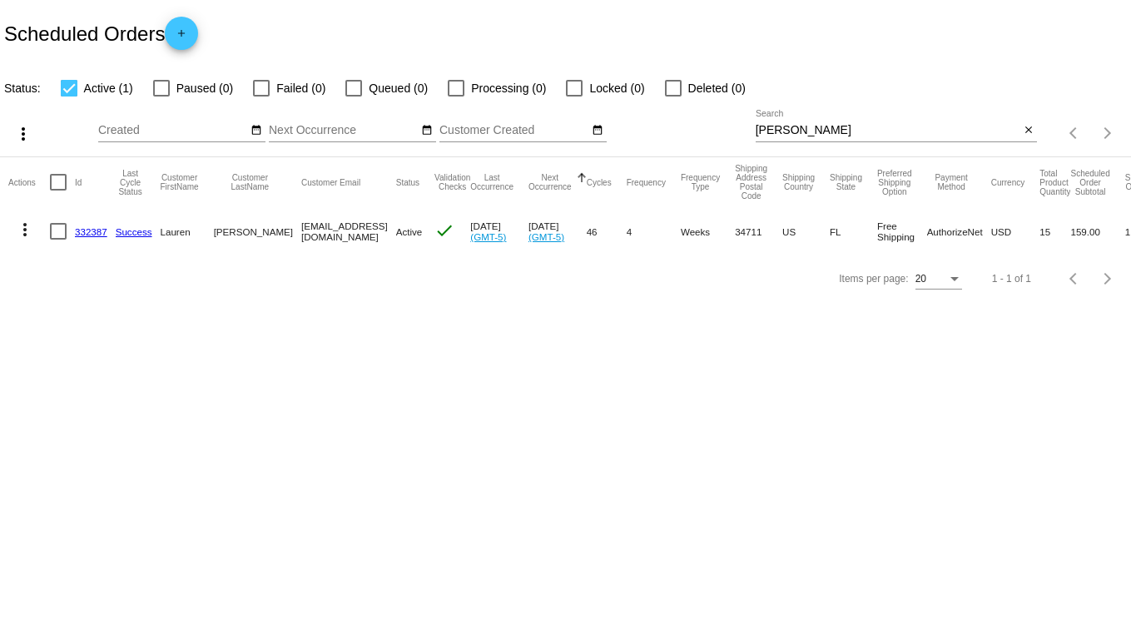
click at [84, 232] on link "332387" at bounding box center [91, 231] width 32 height 11
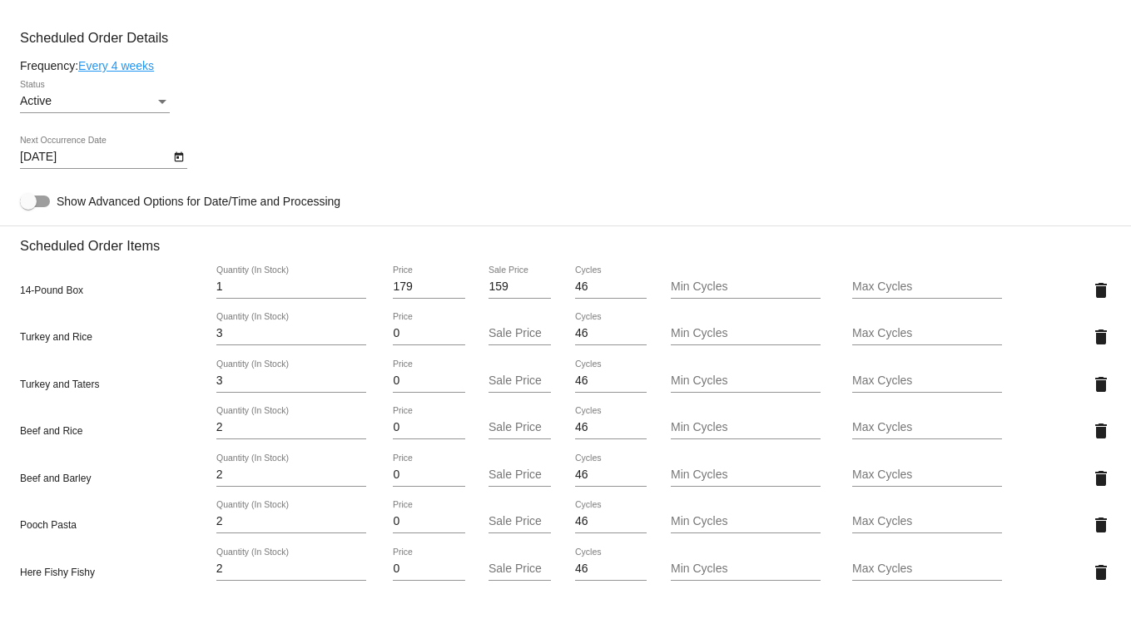
scroll to position [915, 0]
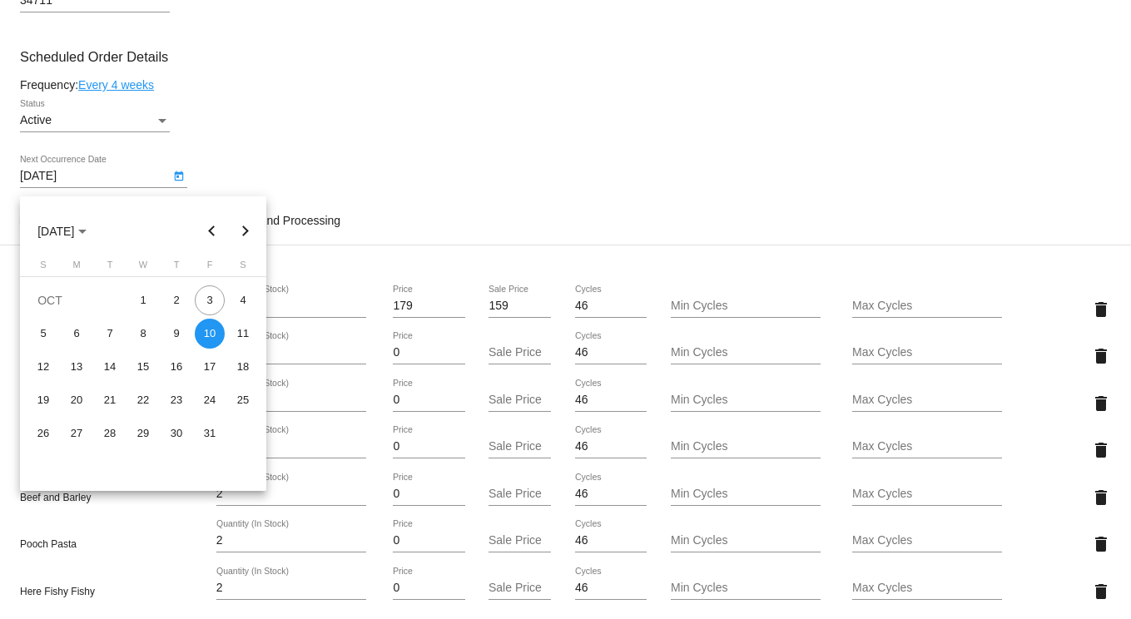
click at [83, 185] on body "arrow_back Scheduled Order #332387 Active more_vert Last Processing Cycle ID: 3…" at bounding box center [565, 309] width 1131 height 619
click at [243, 305] on div "4" at bounding box center [243, 300] width 30 height 30
type input "10/4/2025"
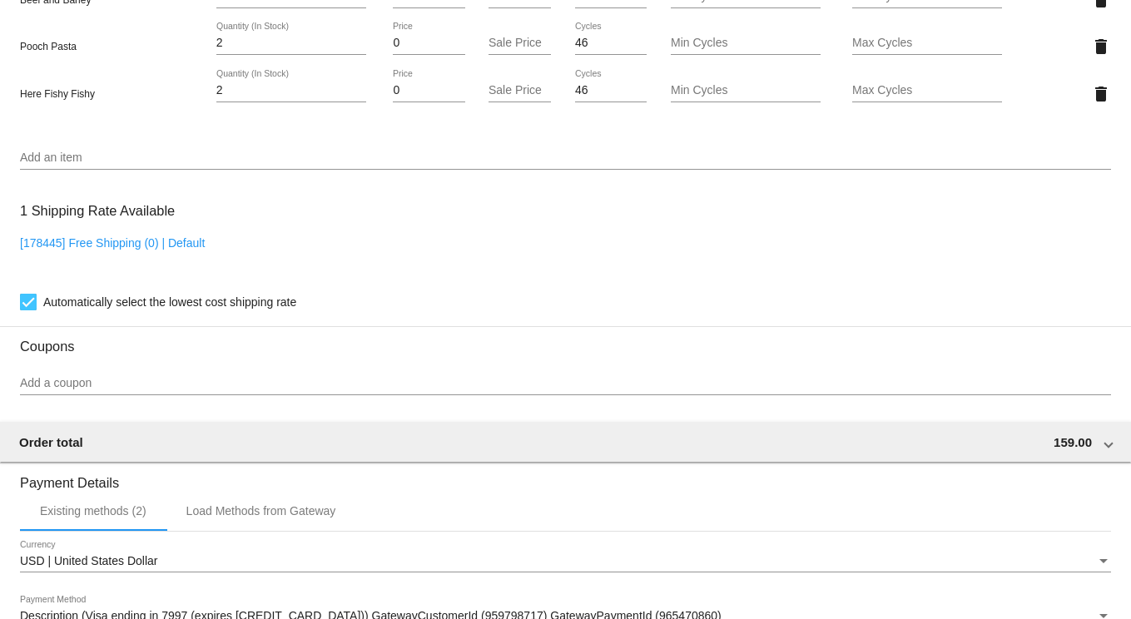
scroll to position [1415, 0]
click at [65, 163] on input "Add an item" at bounding box center [565, 156] width 1091 height 13
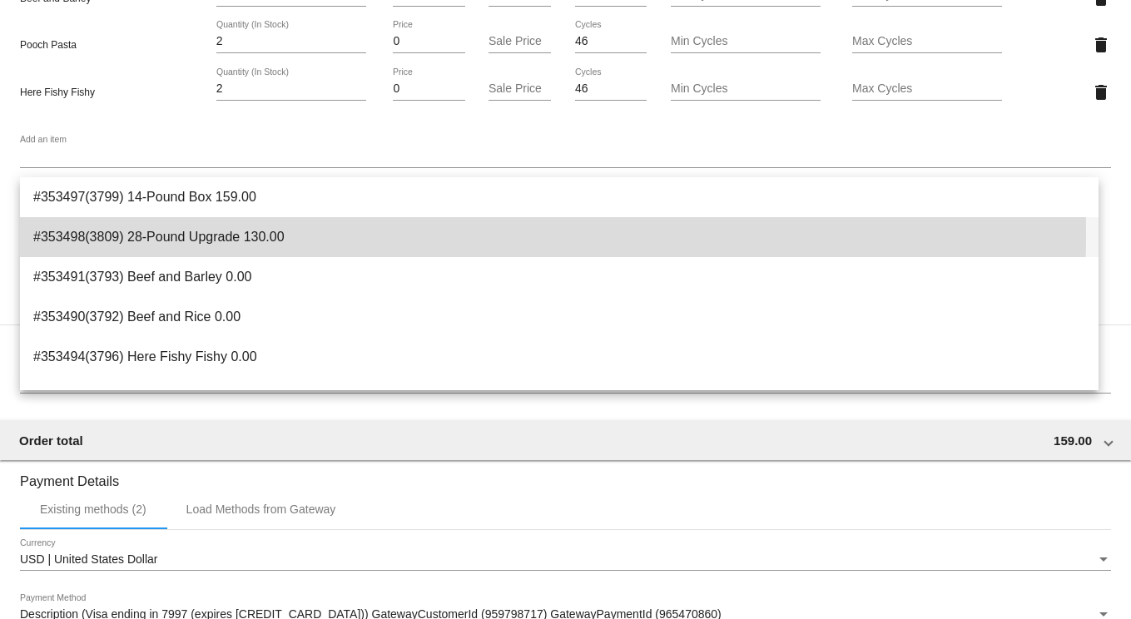
click at [102, 234] on span "#353498(3809) 28-Pound Upgrade 130.00" at bounding box center [559, 237] width 1052 height 40
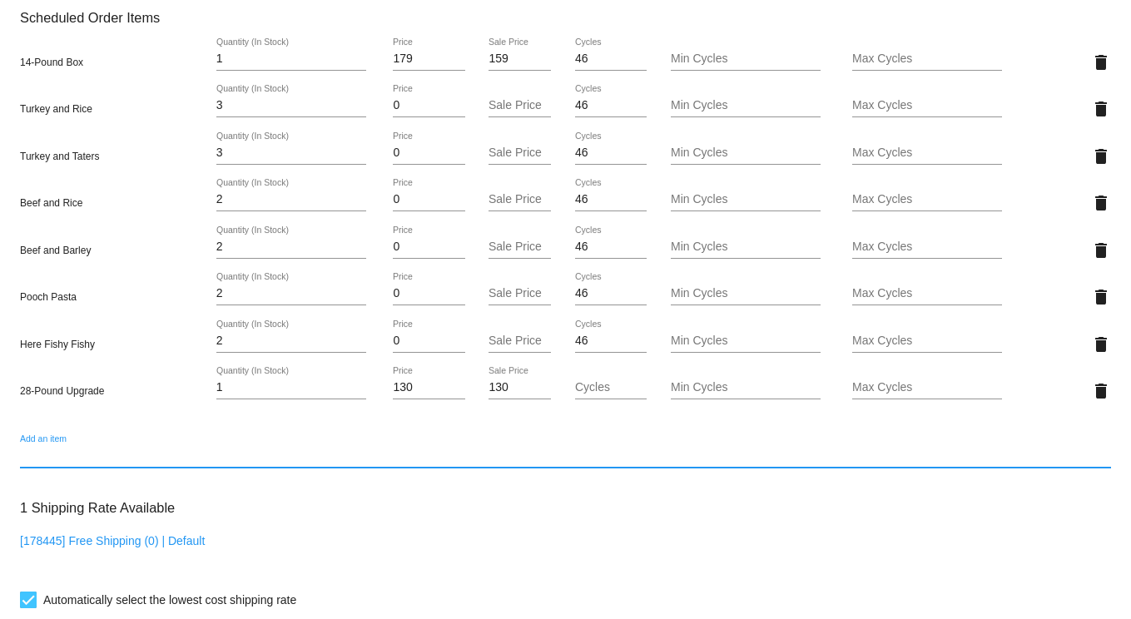
scroll to position [1082, 0]
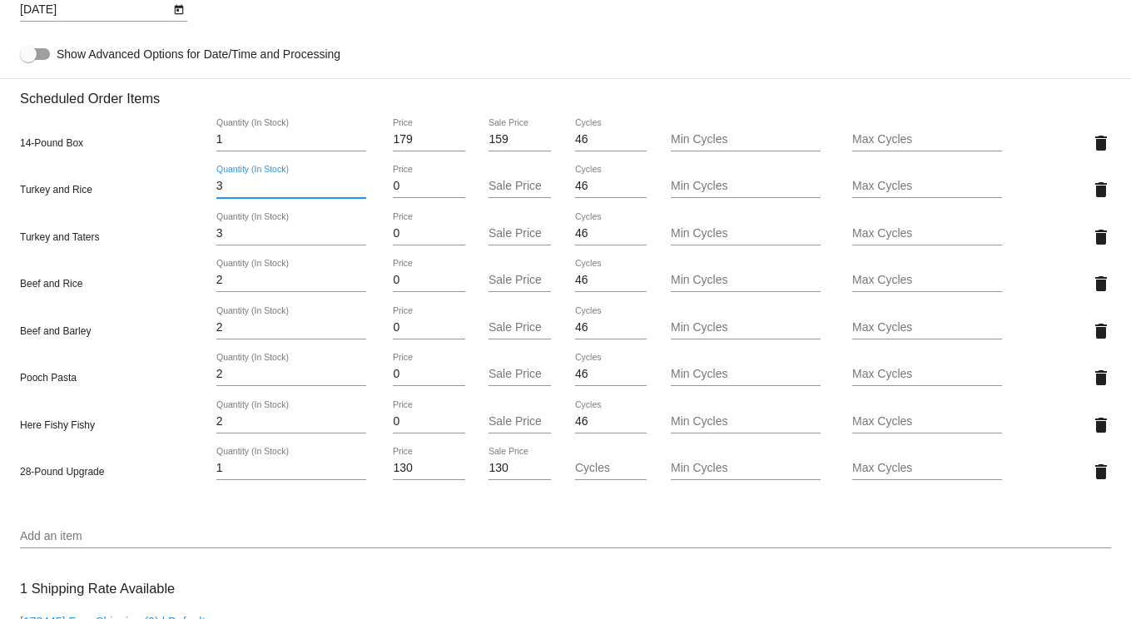
drag, startPoint x: 239, startPoint y: 196, endPoint x: 182, endPoint y: 195, distance: 56.6
click at [182, 195] on div "Turkey and Rice 3 Quantity (In Stock) 0 Price Sale Price 46 Cycles Min Cycles M…" at bounding box center [565, 189] width 1091 height 47
type input "6"
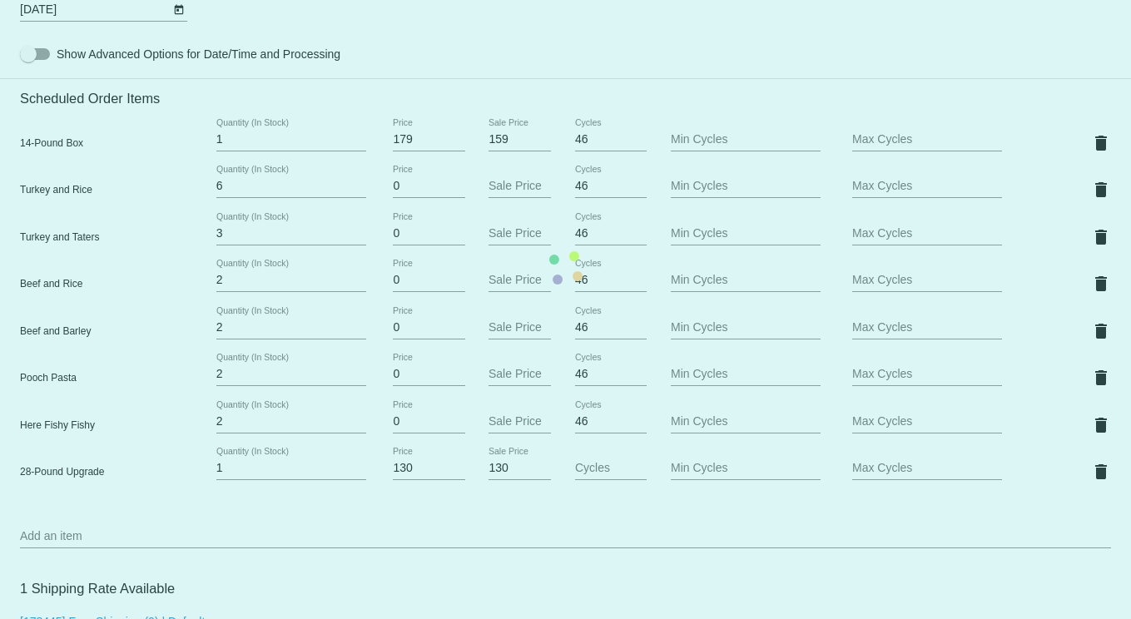
click at [231, 251] on mat-card "Customer 1218459: Lauren Edgington leedging@yahoo.com Customer Shipping Enter S…" at bounding box center [565, 267] width 1131 height 1993
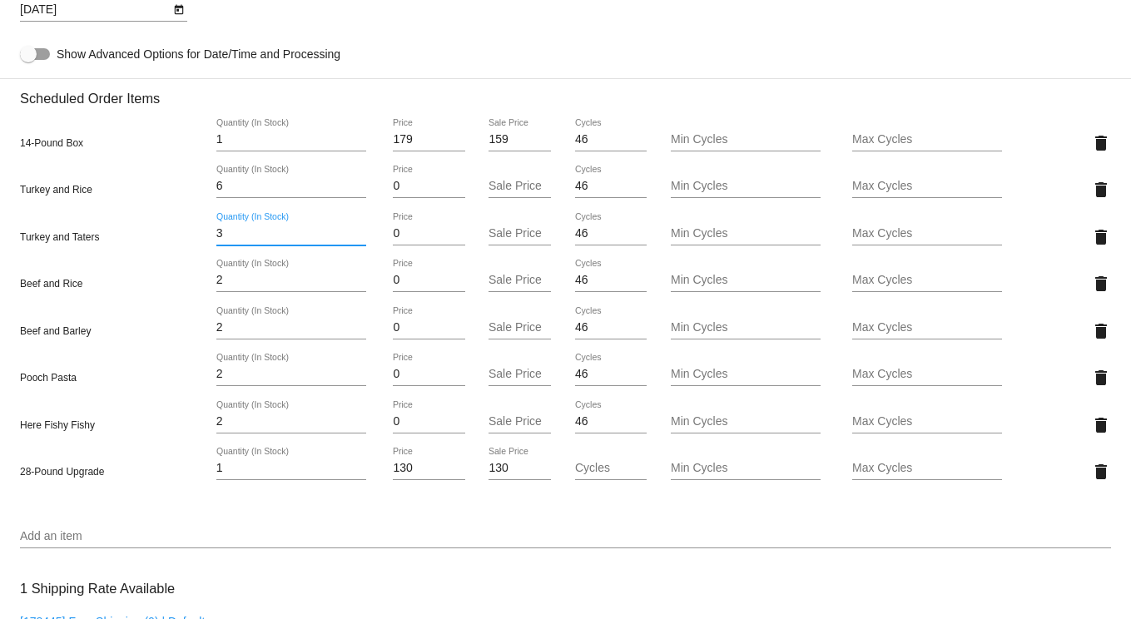
drag, startPoint x: 230, startPoint y: 238, endPoint x: 62, endPoint y: 216, distance: 169.6
click at [62, 216] on div "14-Pound Box 1 Quantity (In Stock) 179 Price 159 Sale Price 46 Cycles Min Cycle…" at bounding box center [565, 307] width 1091 height 401
type input "6"
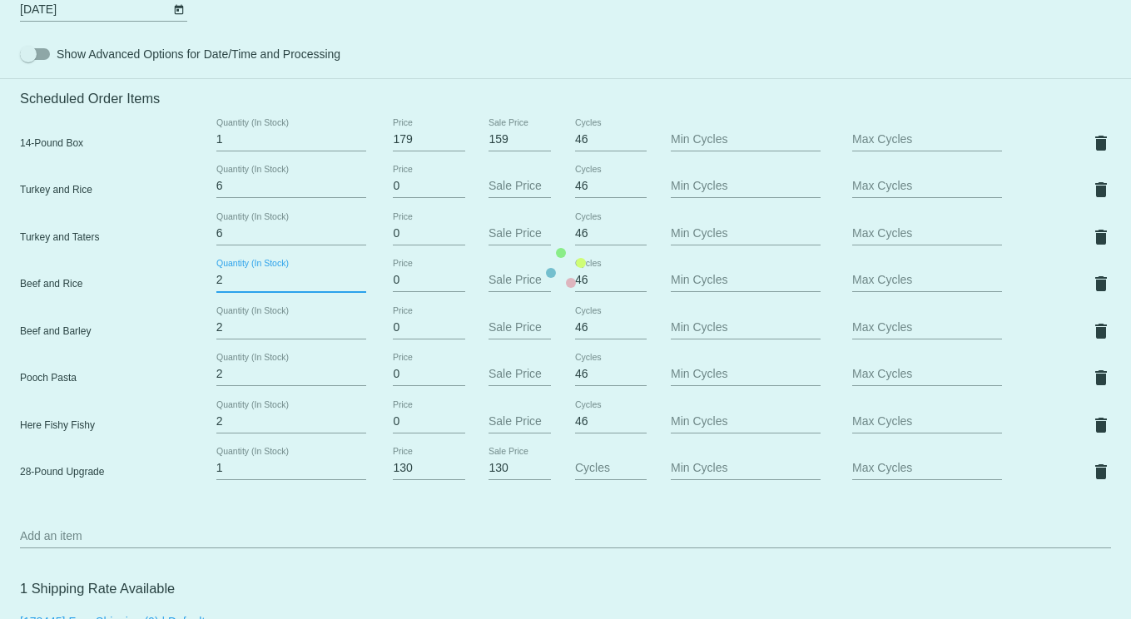
drag, startPoint x: 238, startPoint y: 293, endPoint x: 133, endPoint y: 273, distance: 106.7
click at [132, 274] on mat-card "Customer 1218459: Lauren Edgington leedging@yahoo.com Customer Shipping Enter S…" at bounding box center [565, 267] width 1131 height 1993
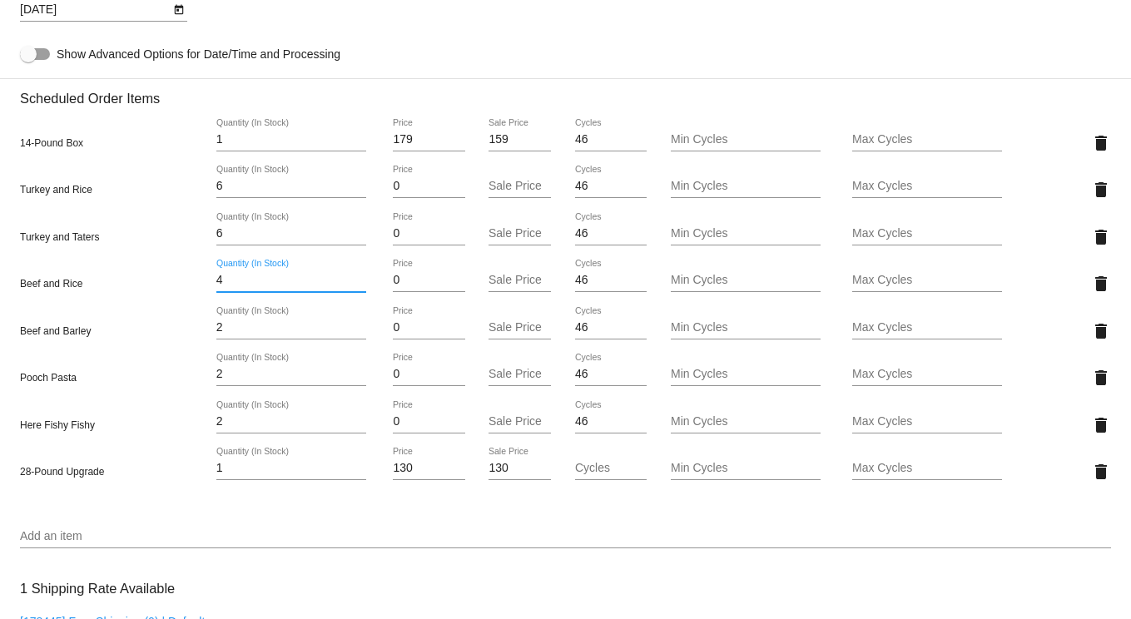
type input "4"
click at [252, 339] on mat-card "Customer 1218459: Lauren Edgington leedging@yahoo.com Customer Shipping Enter S…" at bounding box center [565, 267] width 1131 height 1993
drag, startPoint x: 260, startPoint y: 339, endPoint x: 178, endPoint y: 335, distance: 81.7
click at [177, 335] on div "Beef and Barley 2 Quantity (In Stock) 0 Price Sale Price 46 Cycles Min Cycles M…" at bounding box center [565, 330] width 1091 height 47
type input "4"
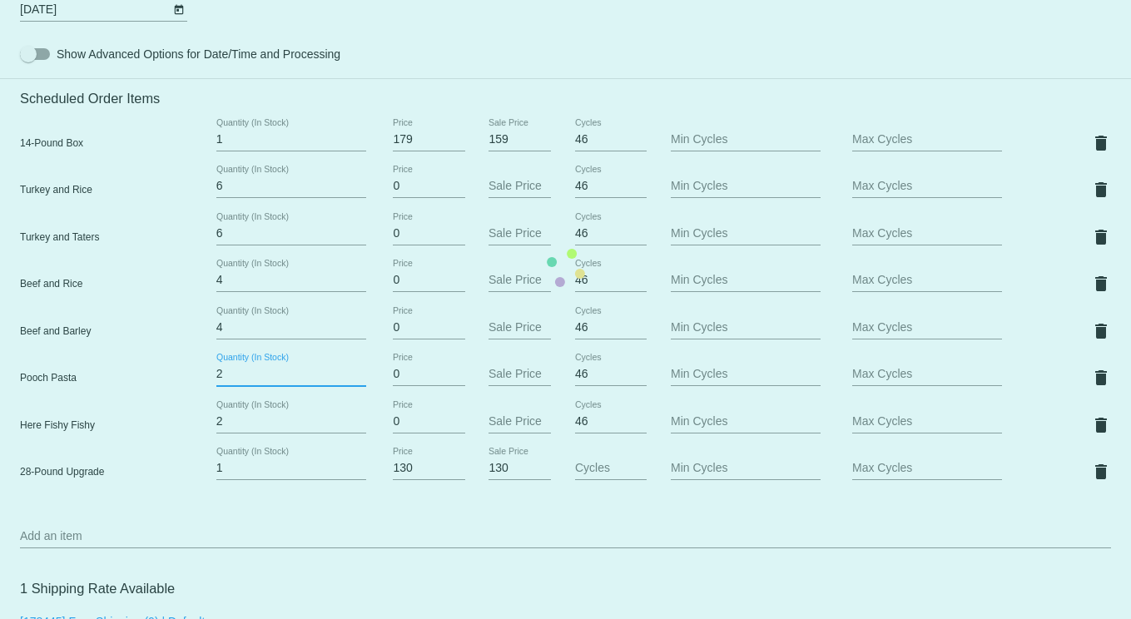
drag, startPoint x: 245, startPoint y: 389, endPoint x: 185, endPoint y: 394, distance: 60.9
click at [184, 394] on mat-card "Customer 1218459: Lauren Edgington leedging@yahoo.com Customer Shipping Enter S…" at bounding box center [565, 267] width 1131 height 1993
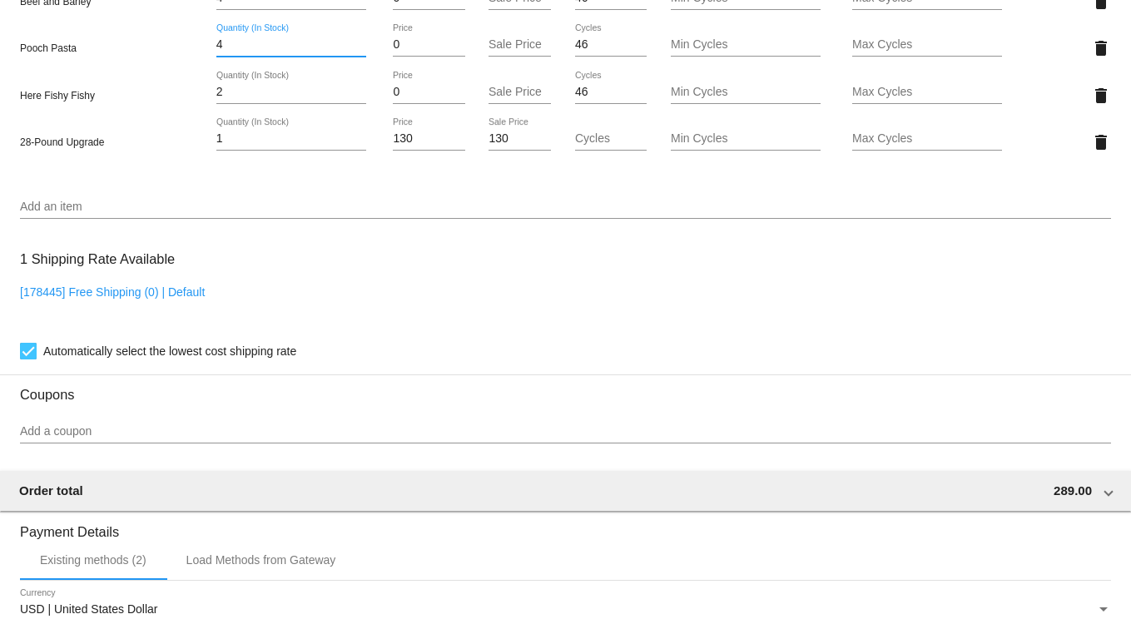
scroll to position [1415, 0]
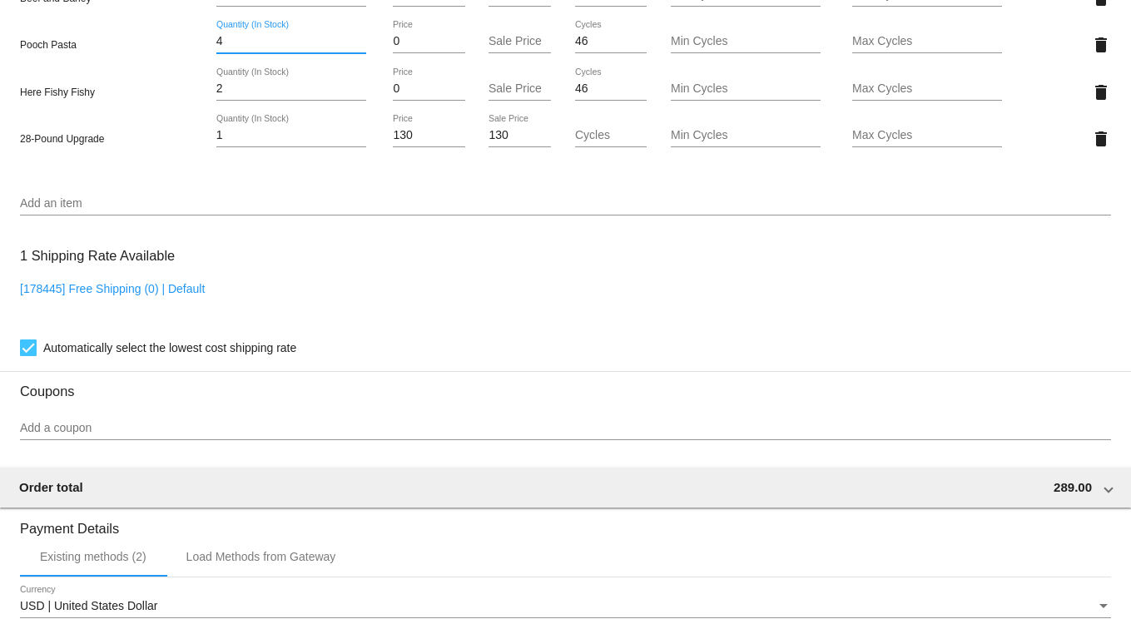
type input "4"
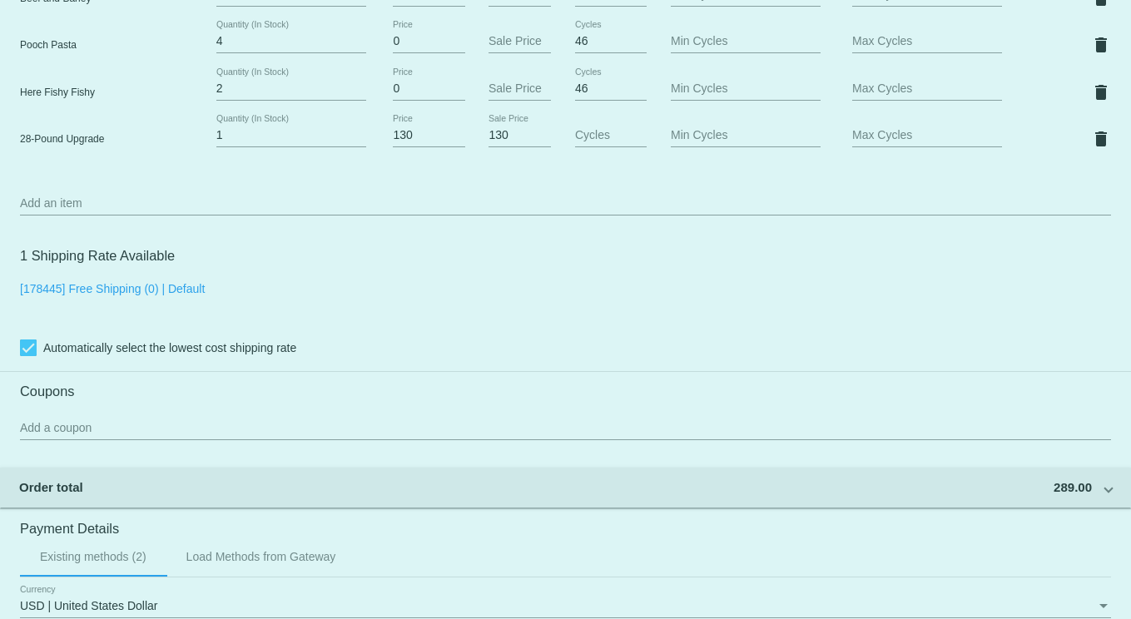
drag, startPoint x: 235, startPoint y: 102, endPoint x: 171, endPoint y: 102, distance: 64.1
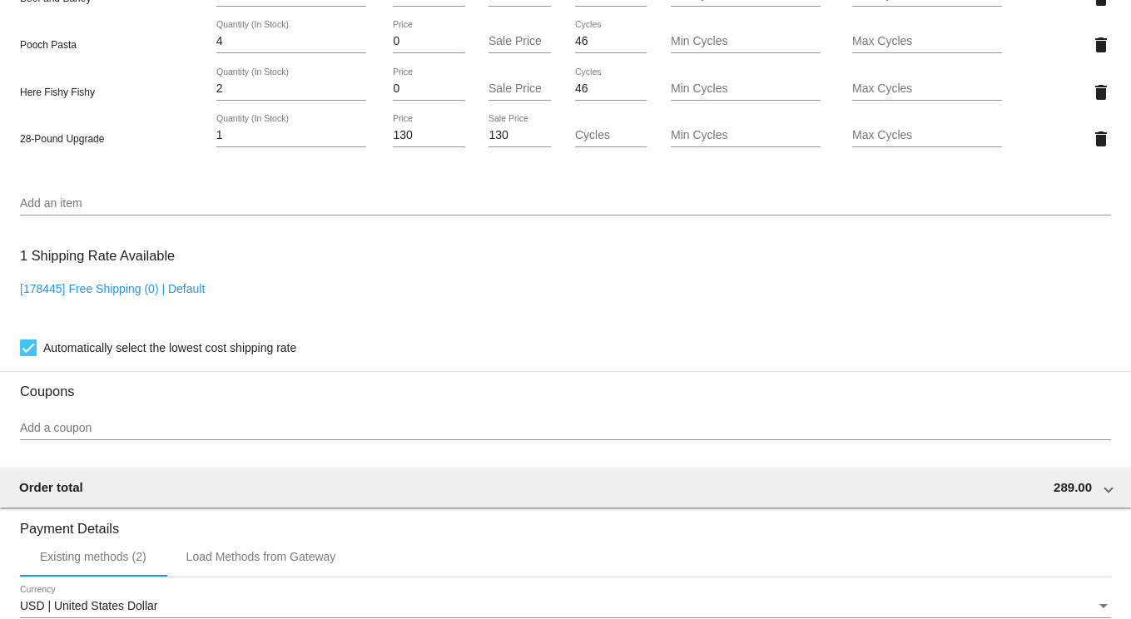
drag, startPoint x: 226, startPoint y: 99, endPoint x: 181, endPoint y: 98, distance: 44.9
click at [182, 98] on div "Here Fishy Fishy 2 Quantity (In Stock) 0 Price Sale Price 46 Cycles Min Cycles …" at bounding box center [565, 91] width 1091 height 47
type input "4"
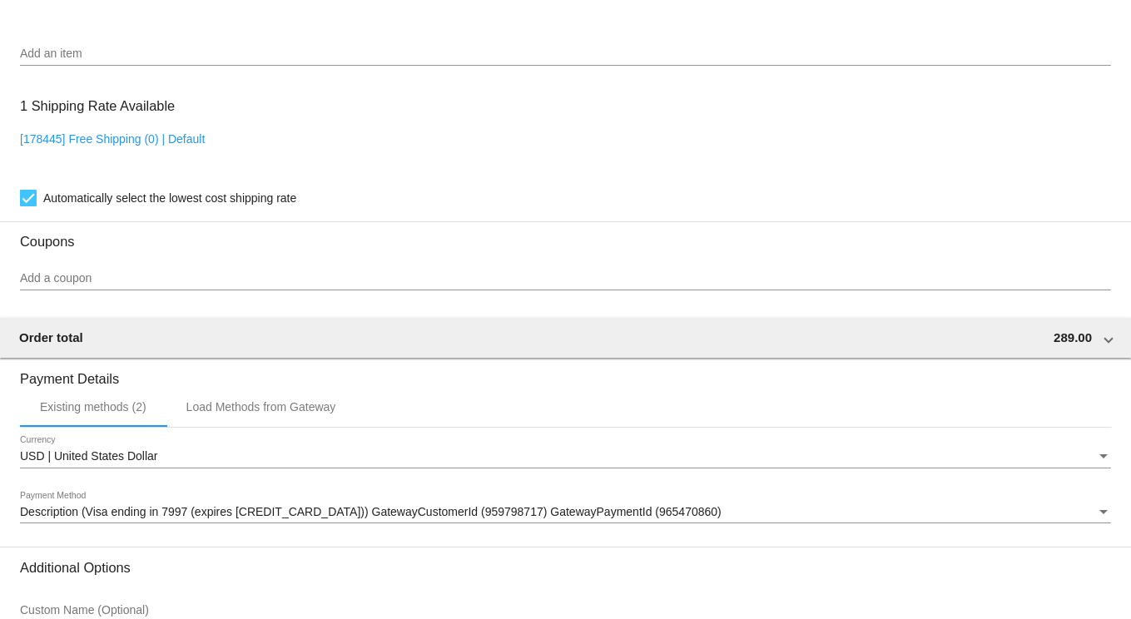
scroll to position [1738, 0]
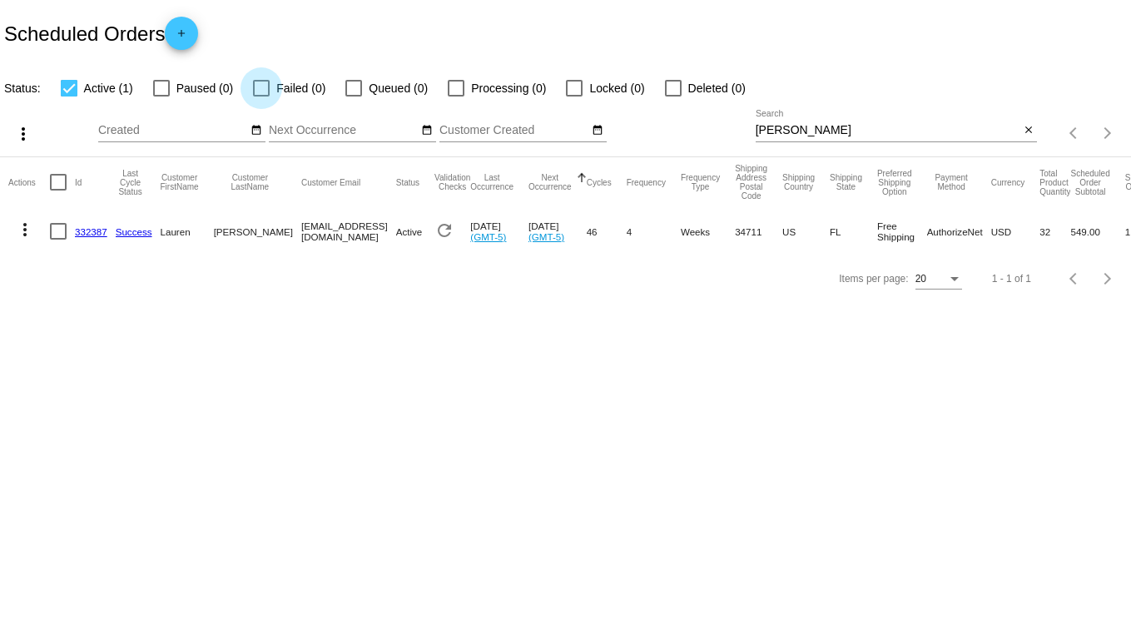
click at [260, 82] on div at bounding box center [261, 88] width 17 height 17
click at [260, 97] on input "Failed (0)" at bounding box center [260, 97] width 1 height 1
checkbox input "true"
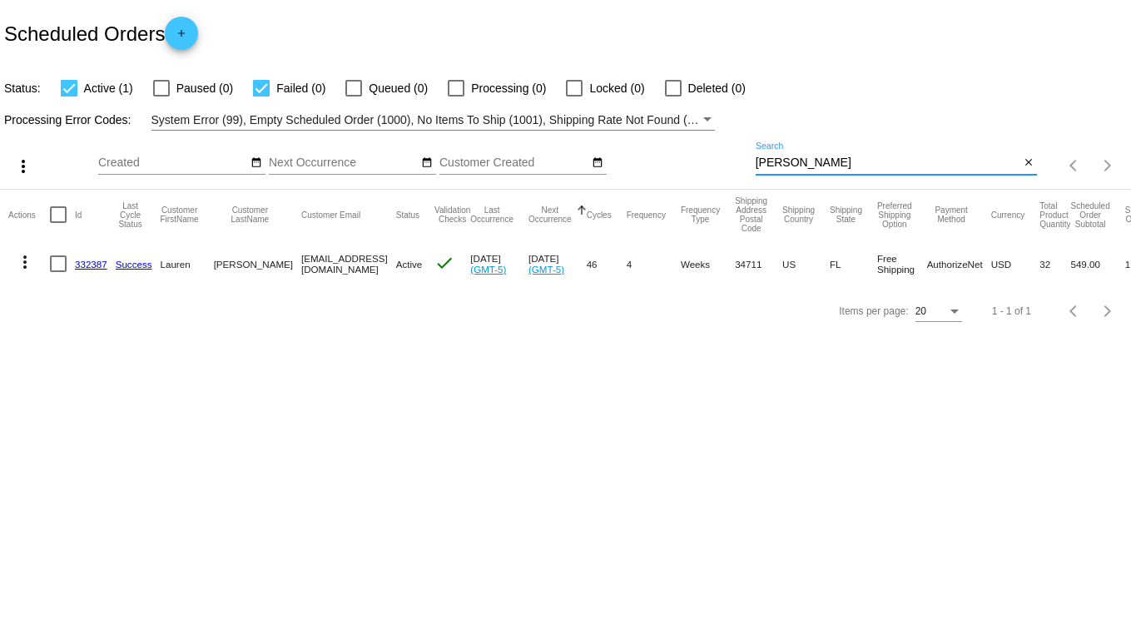
drag, startPoint x: 826, startPoint y: 160, endPoint x: 501, endPoint y: 144, distance: 325.7
click at [501, 145] on div "more_vert Oct Jan Feb Mar [DATE]" at bounding box center [565, 160] width 1131 height 59
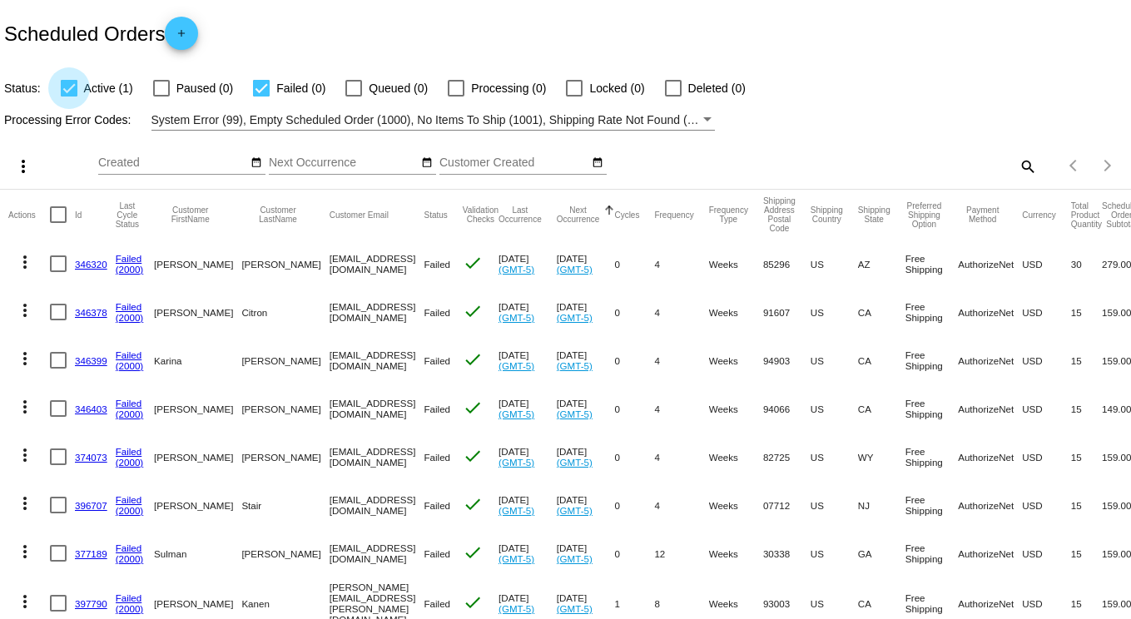
click at [72, 90] on div at bounding box center [69, 88] width 17 height 17
click at [69, 97] on input "Active (1)" at bounding box center [68, 97] width 1 height 1
checkbox input "false"
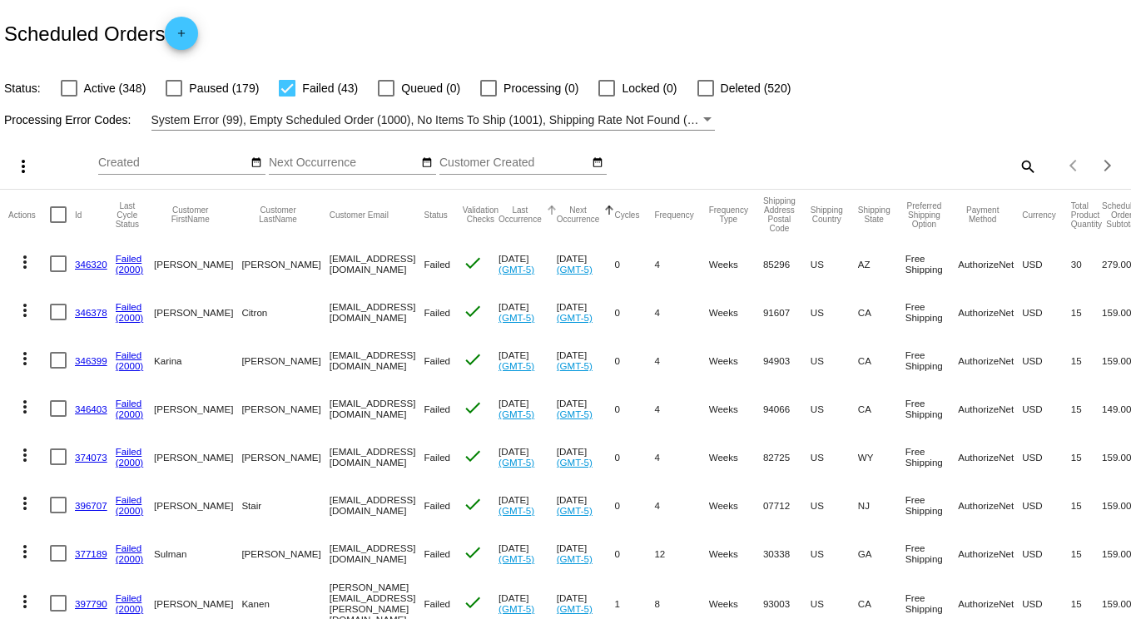
click at [528, 216] on button "Last Occurrence" at bounding box center [519, 215] width 43 height 18
click at [1017, 161] on mat-icon "search" at bounding box center [1027, 166] width 20 height 26
drag, startPoint x: 909, startPoint y: 154, endPoint x: 899, endPoint y: 181, distance: 28.7
click at [909, 155] on div "Search" at bounding box center [897, 158] width 282 height 32
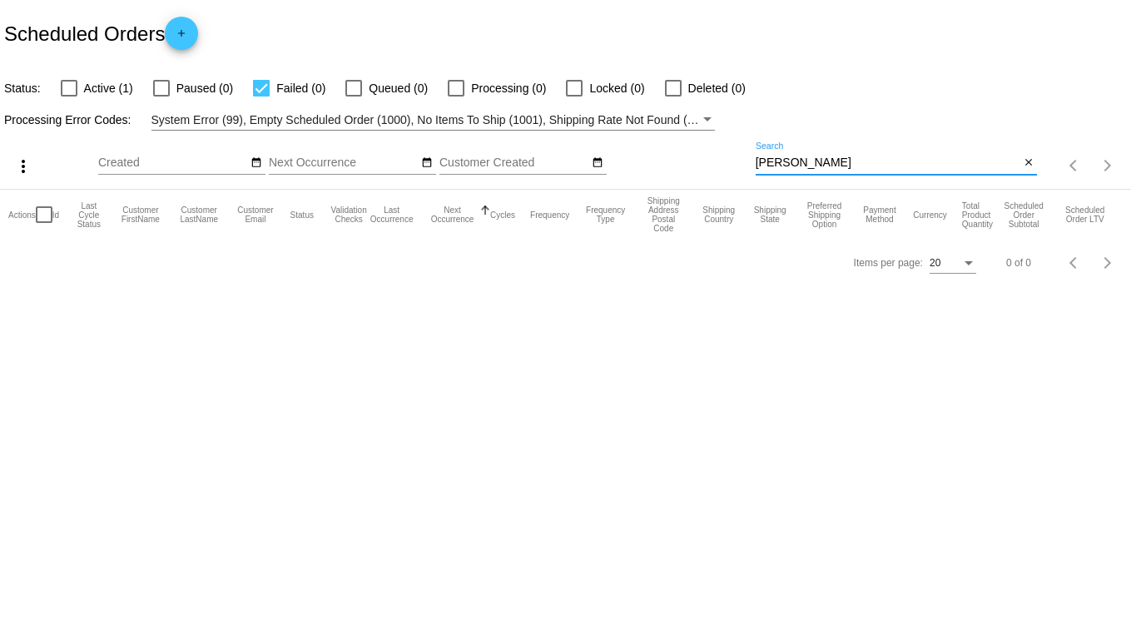
type input "hetland"
click at [65, 87] on div at bounding box center [69, 88] width 17 height 17
click at [68, 97] on input "Active (1)" at bounding box center [68, 97] width 1 height 1
checkbox input "true"
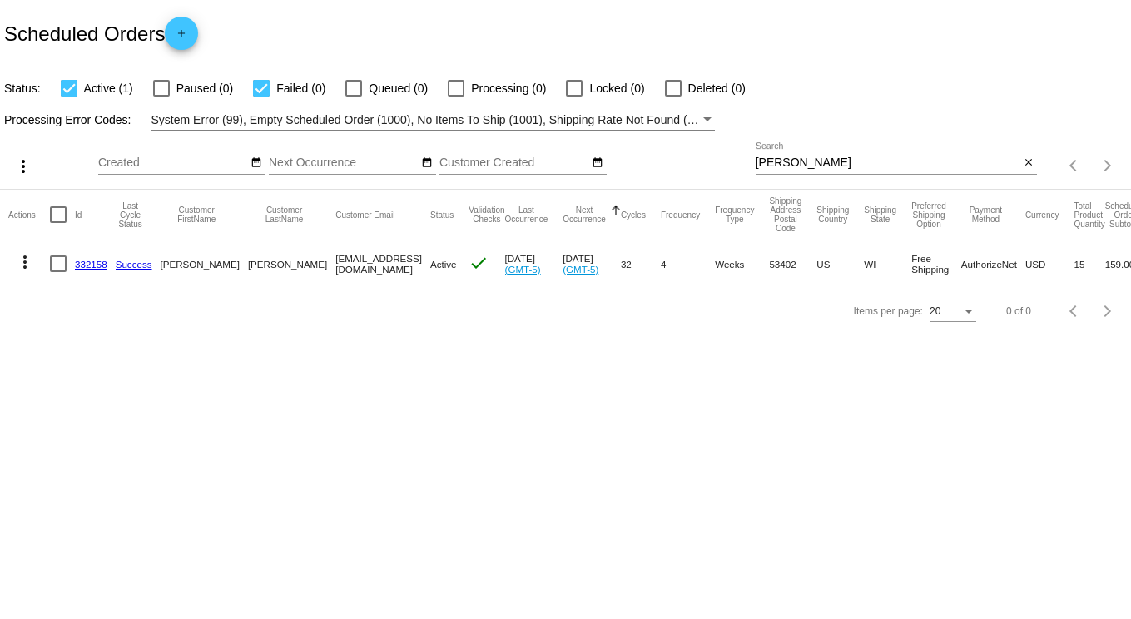
click at [261, 87] on div at bounding box center [261, 88] width 17 height 17
click at [261, 97] on input "Failed (0)" at bounding box center [260, 97] width 1 height 1
checkbox input "false"
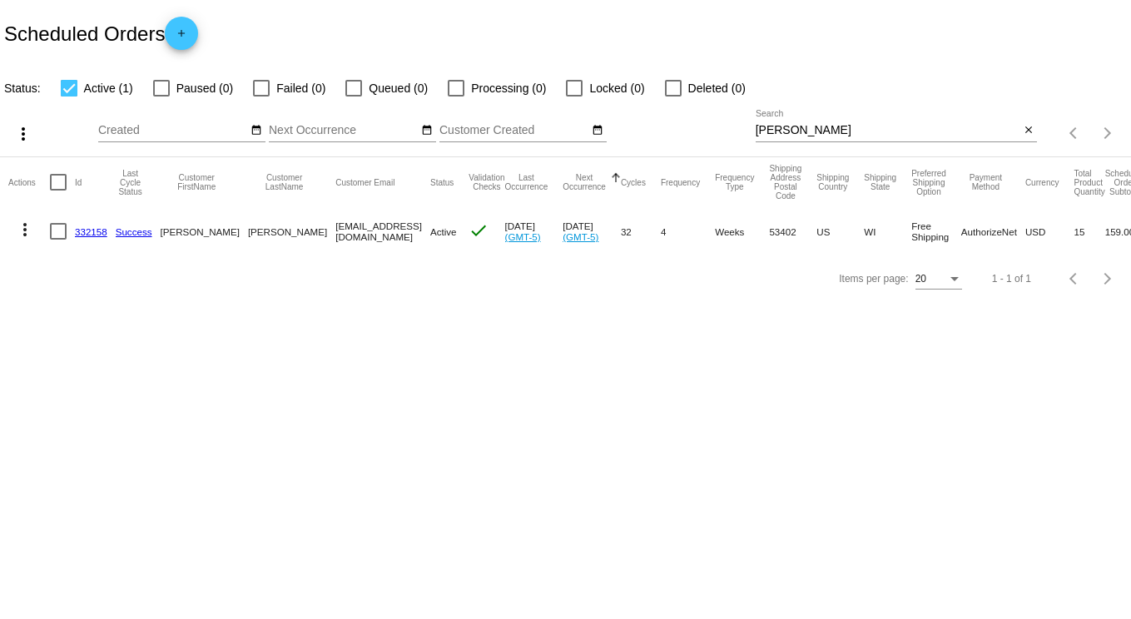
click at [87, 231] on link "332158" at bounding box center [91, 231] width 32 height 11
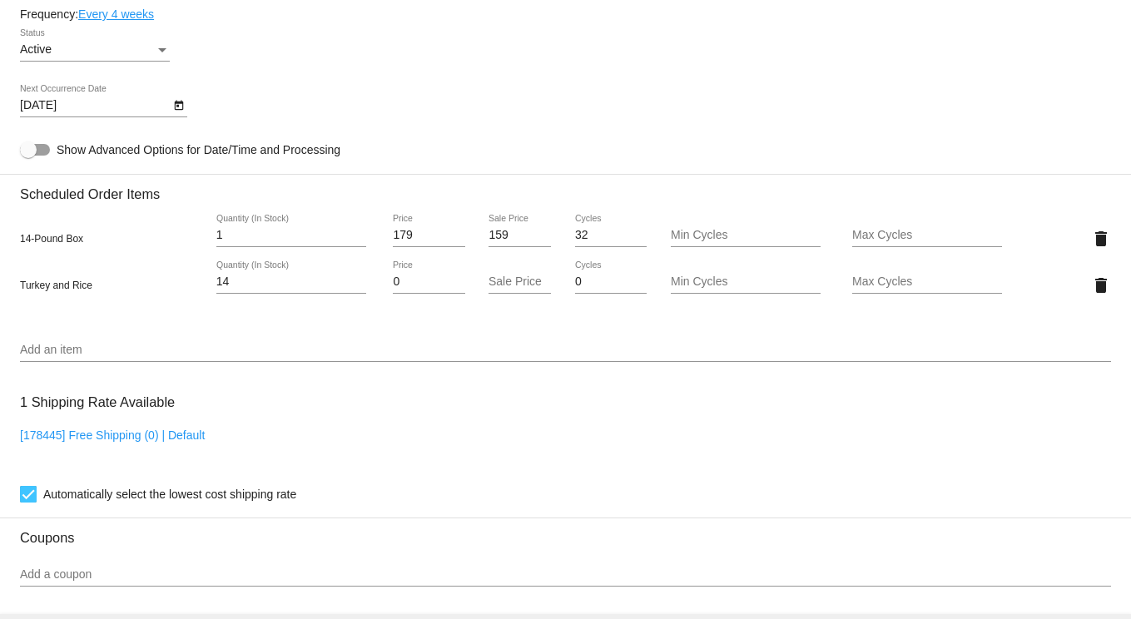
scroll to position [999, 0]
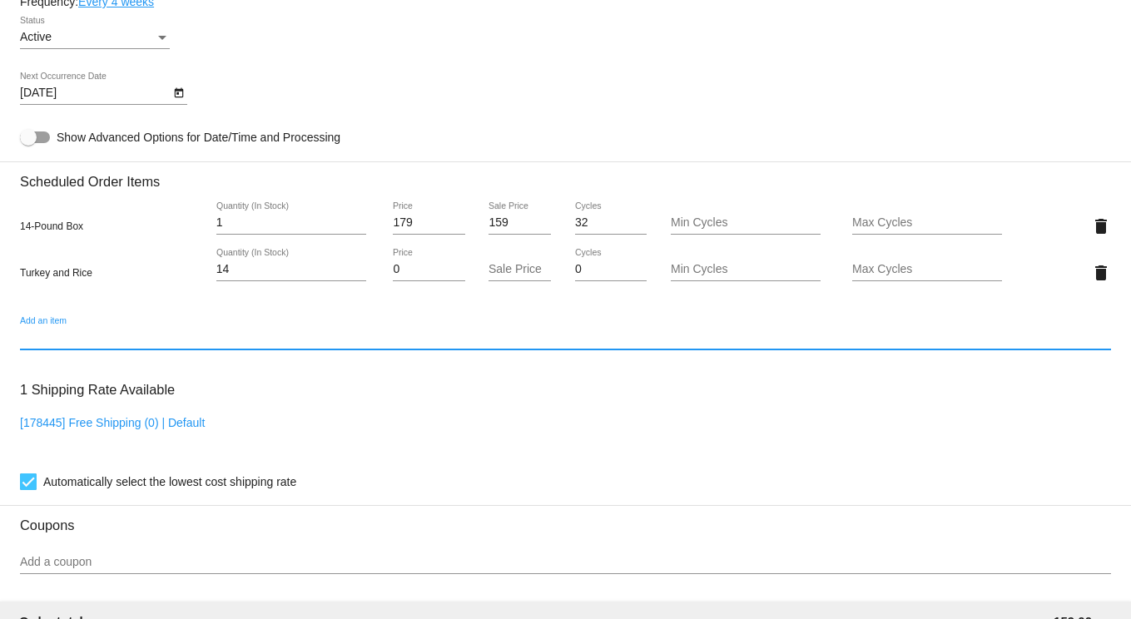
click at [67, 344] on input "Add an item" at bounding box center [565, 337] width 1091 height 13
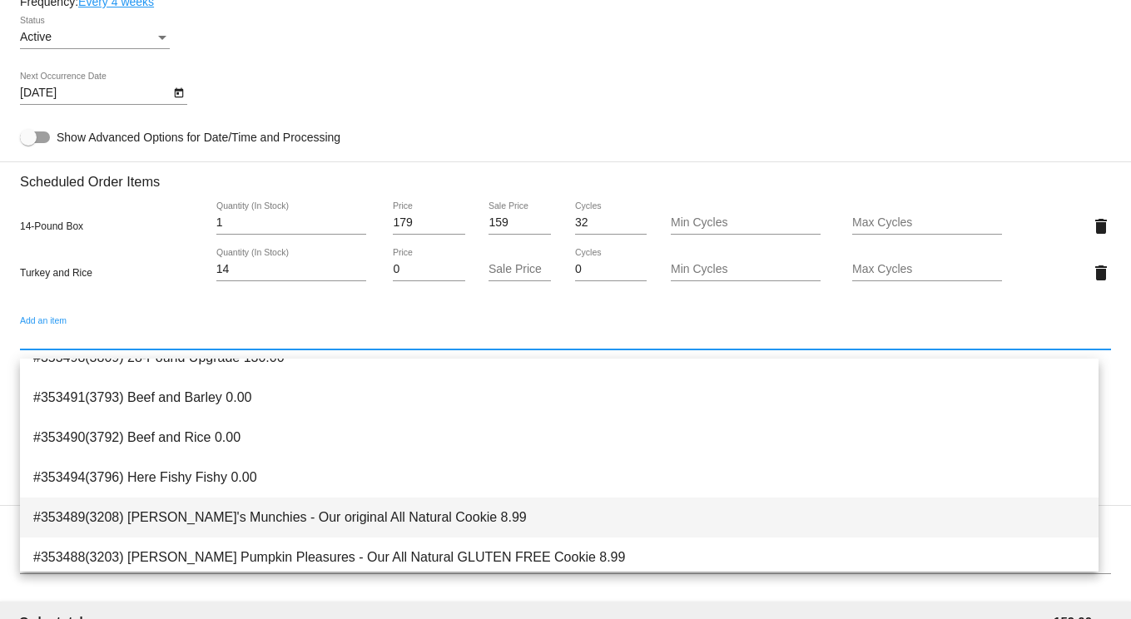
scroll to position [0, 0]
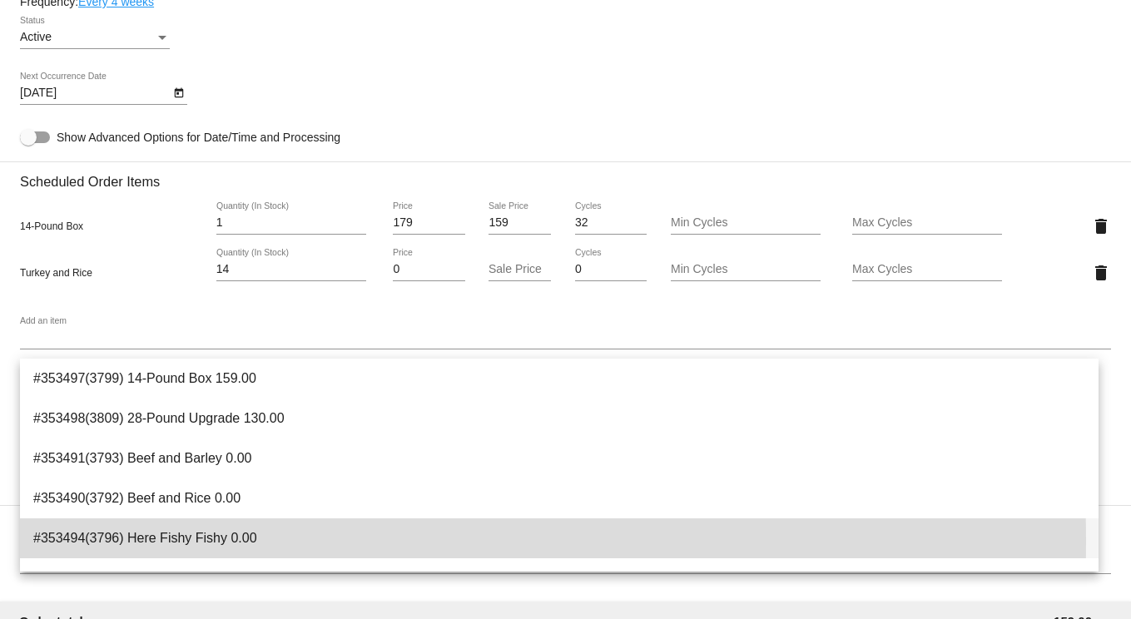
click at [194, 541] on span "#353494(3796) Here Fishy Fishy 0.00" at bounding box center [559, 538] width 1052 height 40
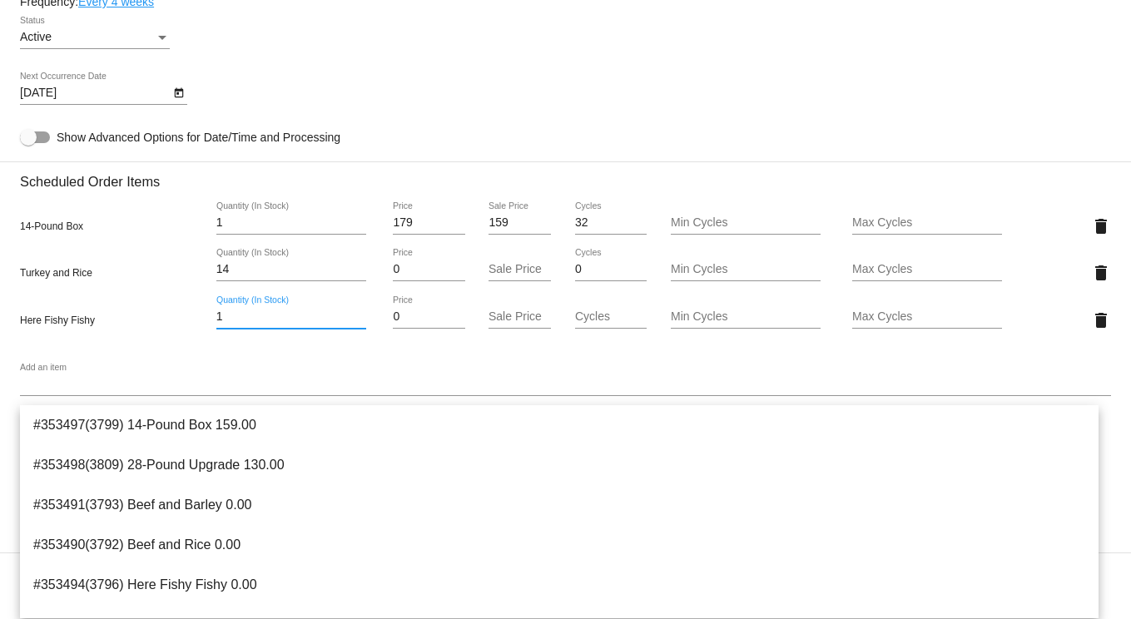
drag, startPoint x: 226, startPoint y: 321, endPoint x: 181, endPoint y: 321, distance: 44.9
click at [181, 321] on div "Here Fishy Fishy 1 Quantity (In Stock) 0 Price Sale Price Cycles Min Cycles Max…" at bounding box center [565, 319] width 1091 height 47
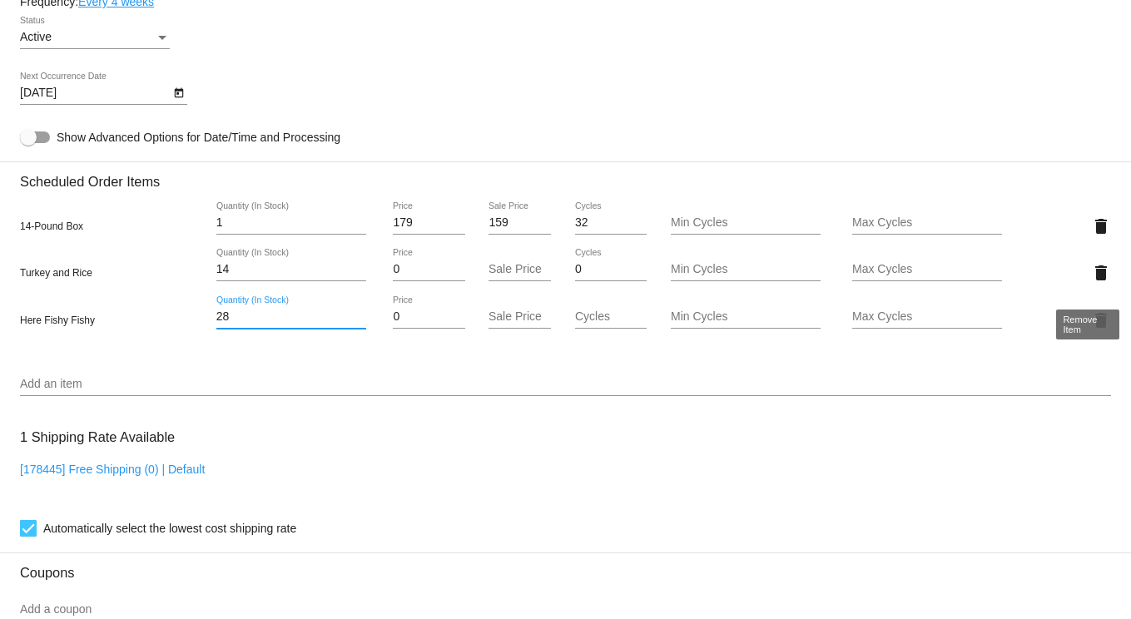
type input "28"
click at [1084, 285] on mat-card "Customer 1215449: Jodi Hetland jodihetland1026@gmail.com Customer Shipping Ente…" at bounding box center [565, 233] width 1131 height 1758
click at [1091, 283] on mat-icon "delete" at bounding box center [1101, 273] width 20 height 20
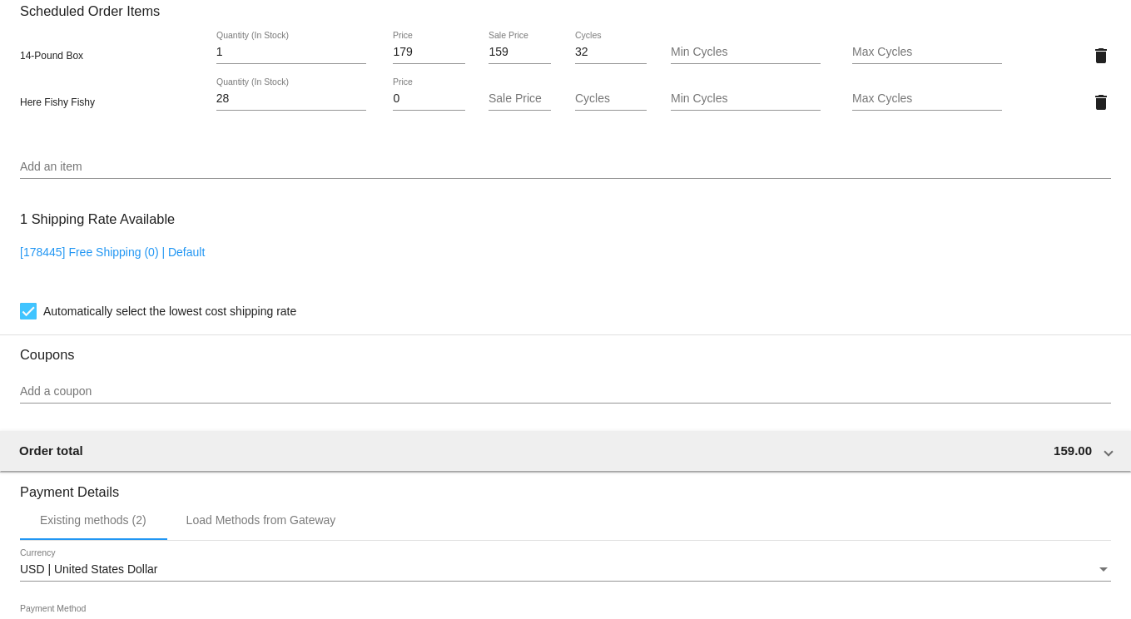
scroll to position [1165, 0]
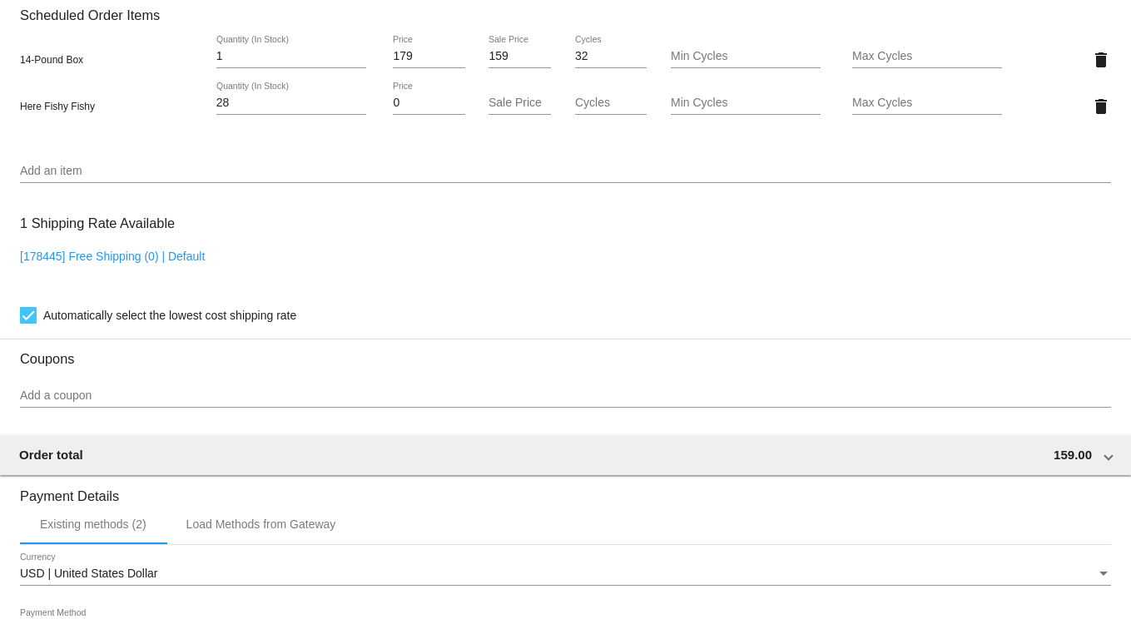
click at [706, 263] on div "[178445] Free Shipping (0) | Default" at bounding box center [565, 273] width 1091 height 47
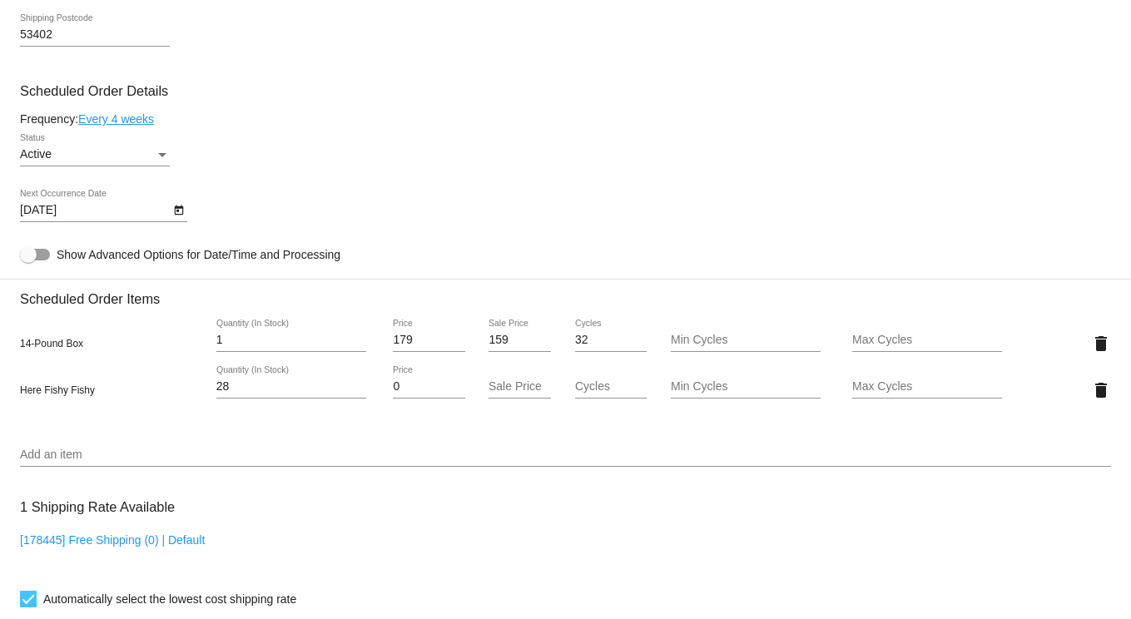
scroll to position [874, 0]
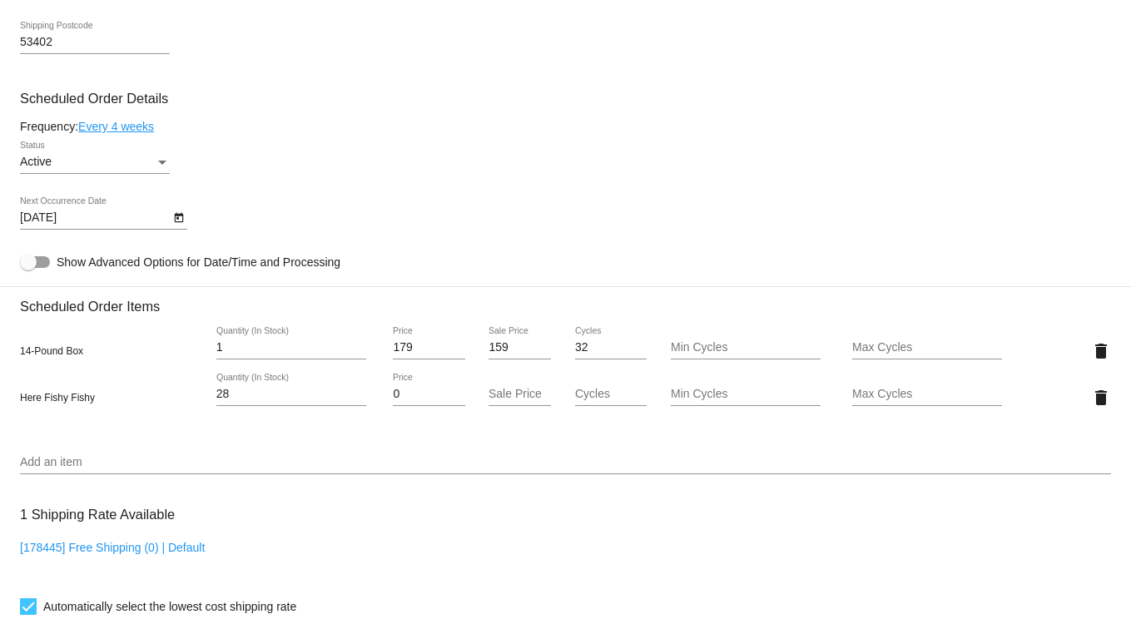
click at [178, 223] on icon "Open calendar" at bounding box center [178, 218] width 9 height 10
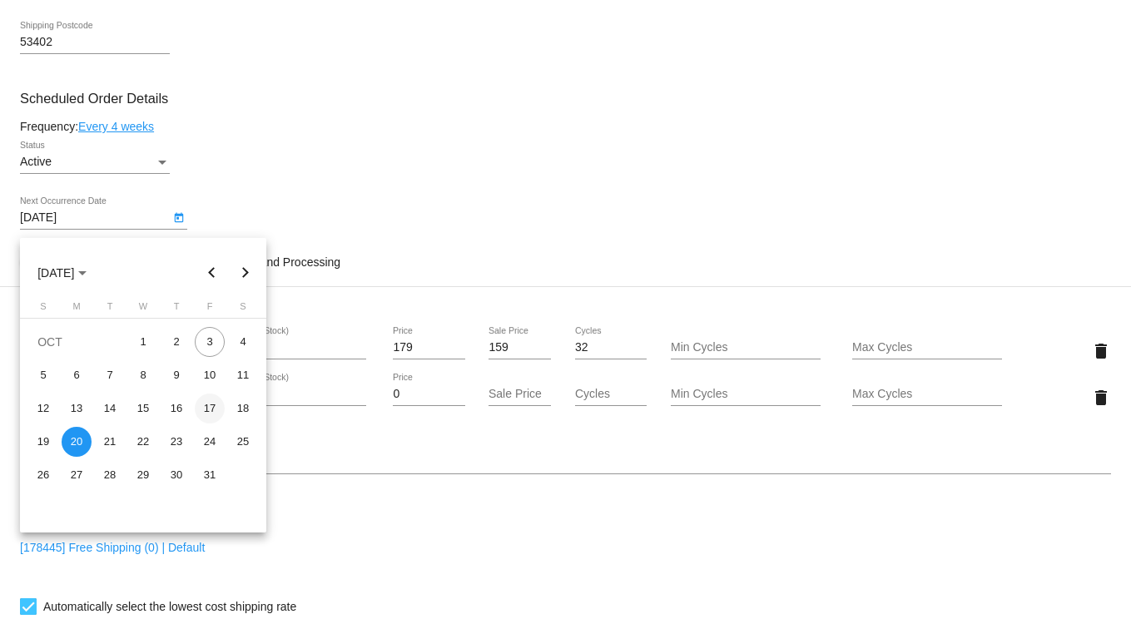
click at [210, 405] on div "17" at bounding box center [210, 409] width 30 height 30
type input "10/17/2025"
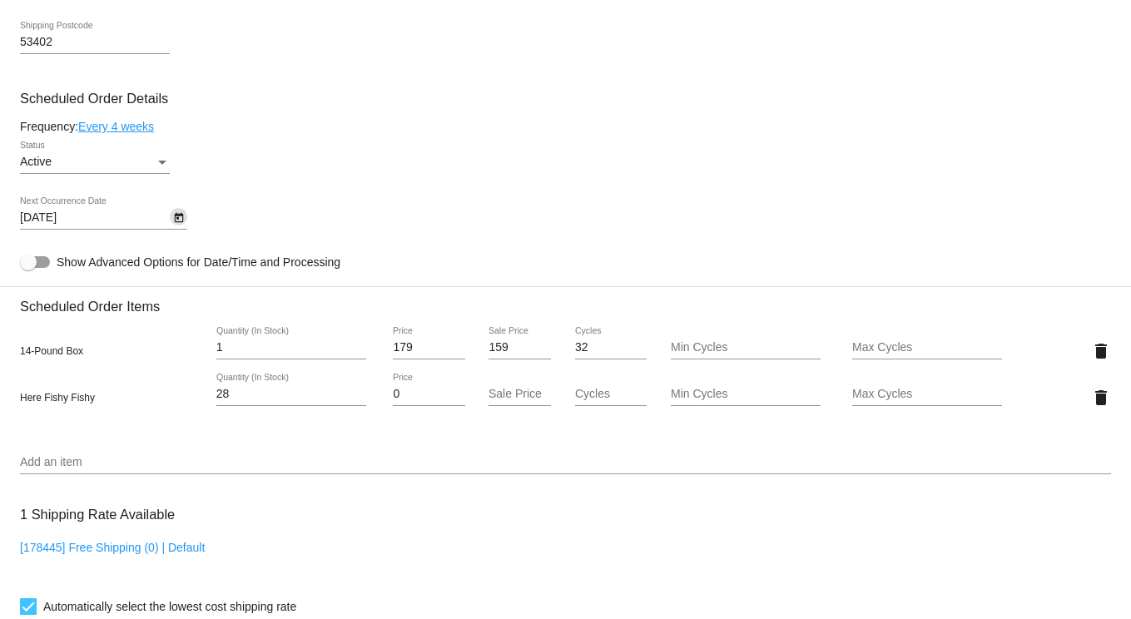
click at [57, 469] on input "Add an item" at bounding box center [565, 462] width 1091 height 13
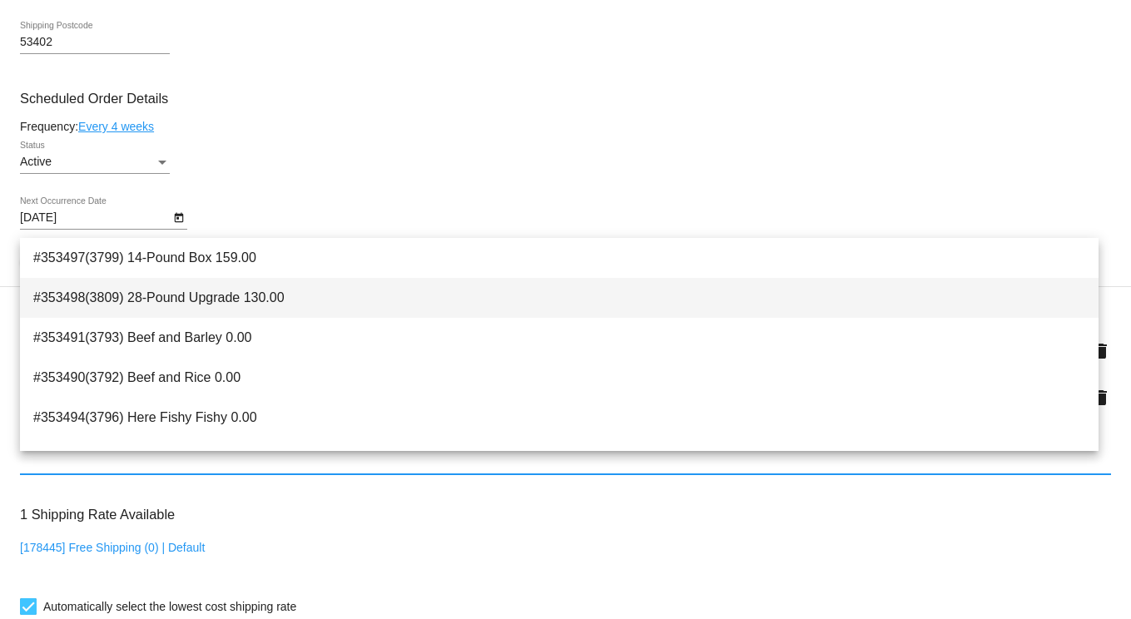
click at [190, 290] on span "#353498(3809) 28-Pound Upgrade 130.00" at bounding box center [559, 298] width 1052 height 40
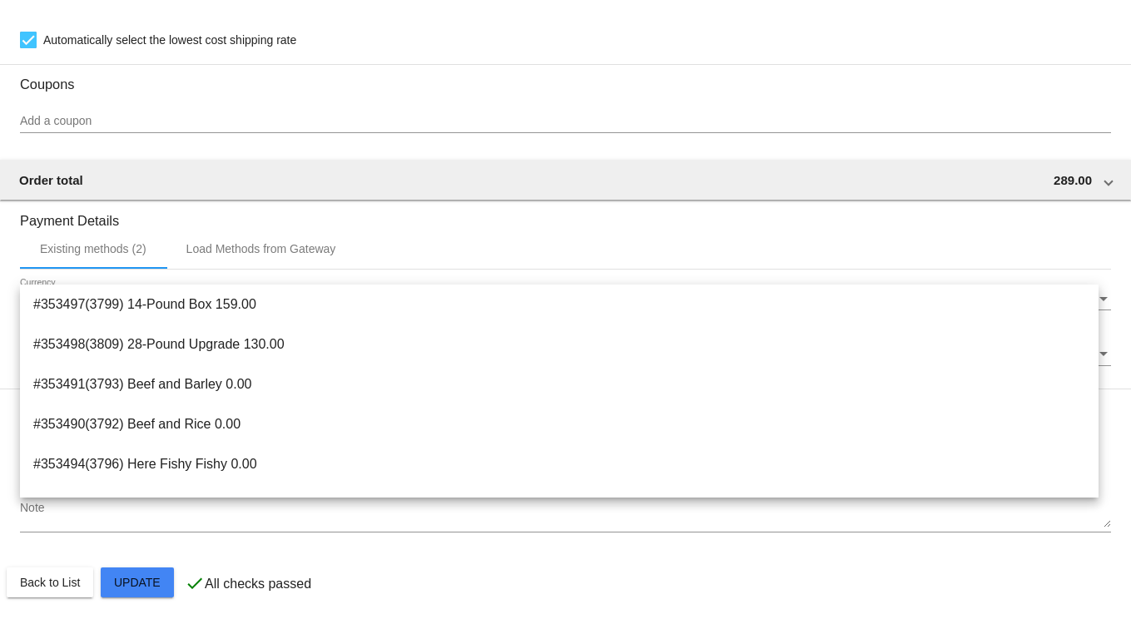
scroll to position [1504, 0]
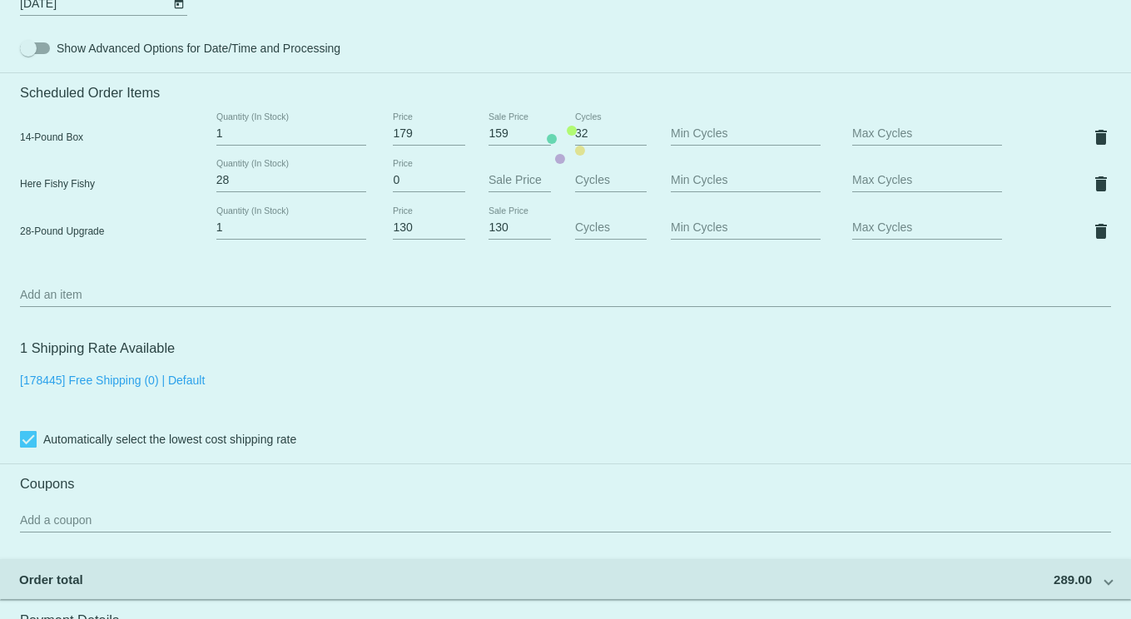
drag, startPoint x: 767, startPoint y: 583, endPoint x: 917, endPoint y: 466, distance: 190.3
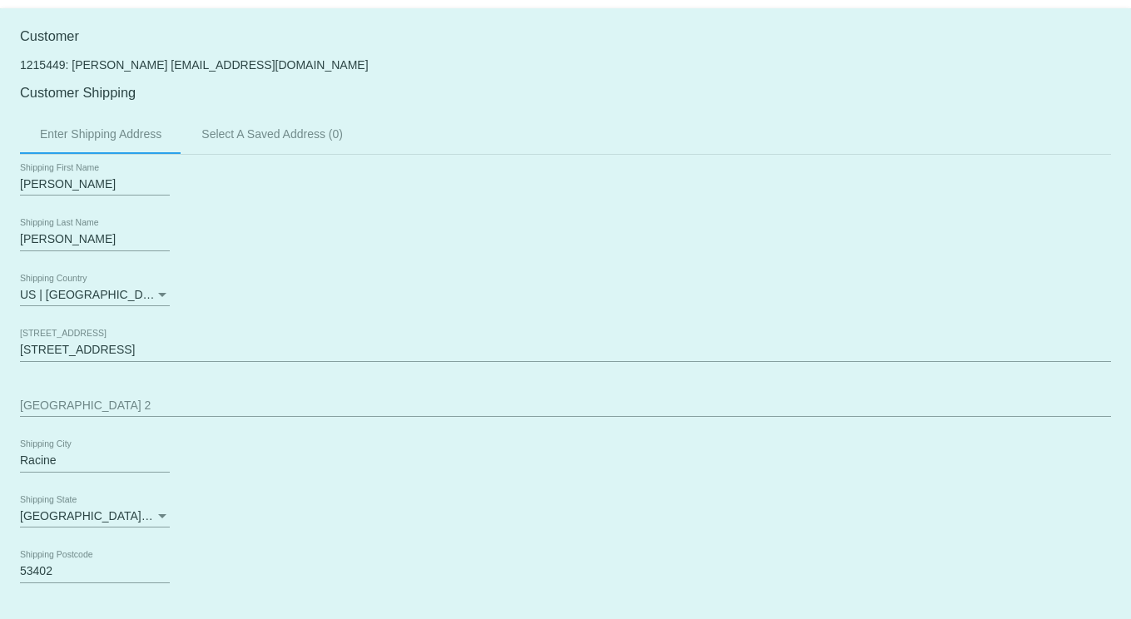
scroll to position [0, 0]
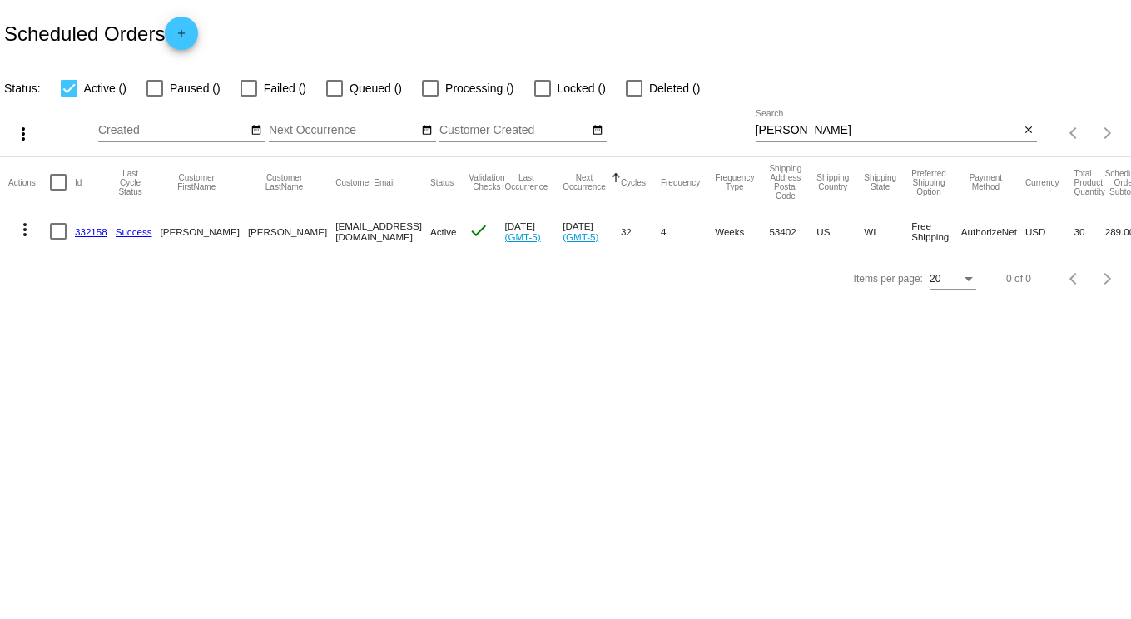
click at [90, 229] on link "332158" at bounding box center [91, 231] width 32 height 11
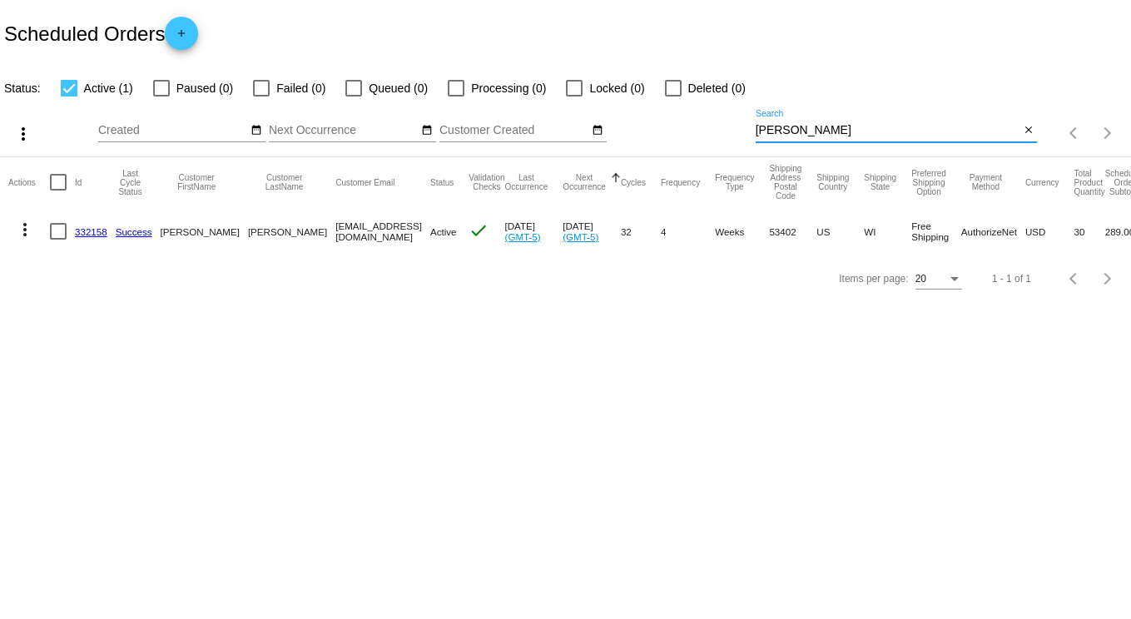
drag, startPoint x: 809, startPoint y: 134, endPoint x: 499, endPoint y: 99, distance: 311.5
click at [499, 99] on div "more_vert Oct Jan Feb Mar [DATE]" at bounding box center [565, 127] width 1131 height 59
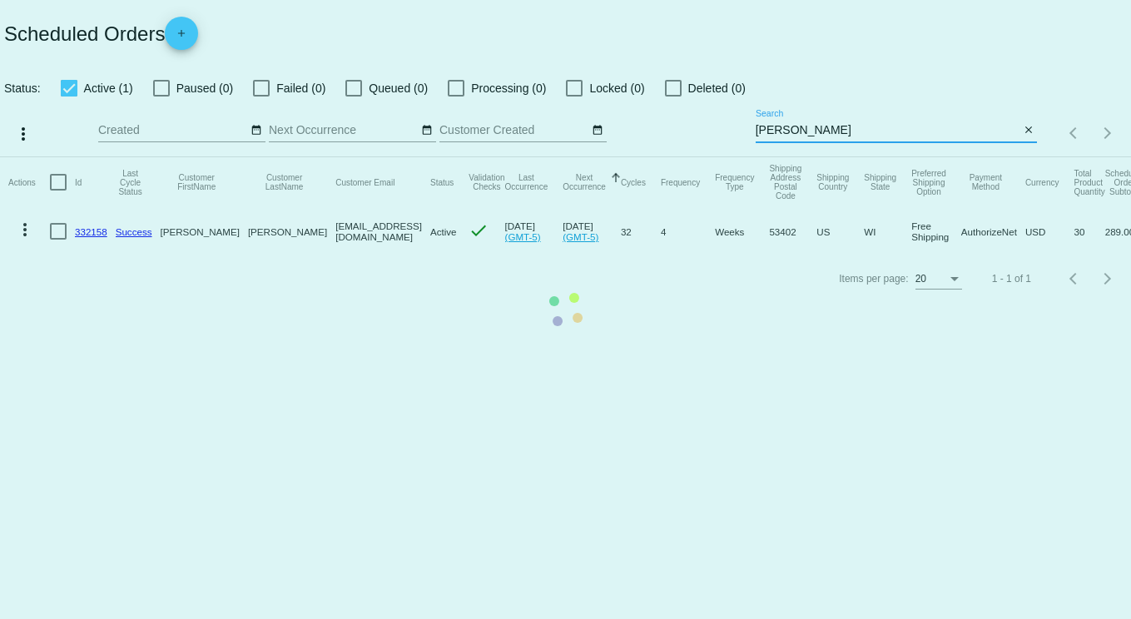
type input "keyla"
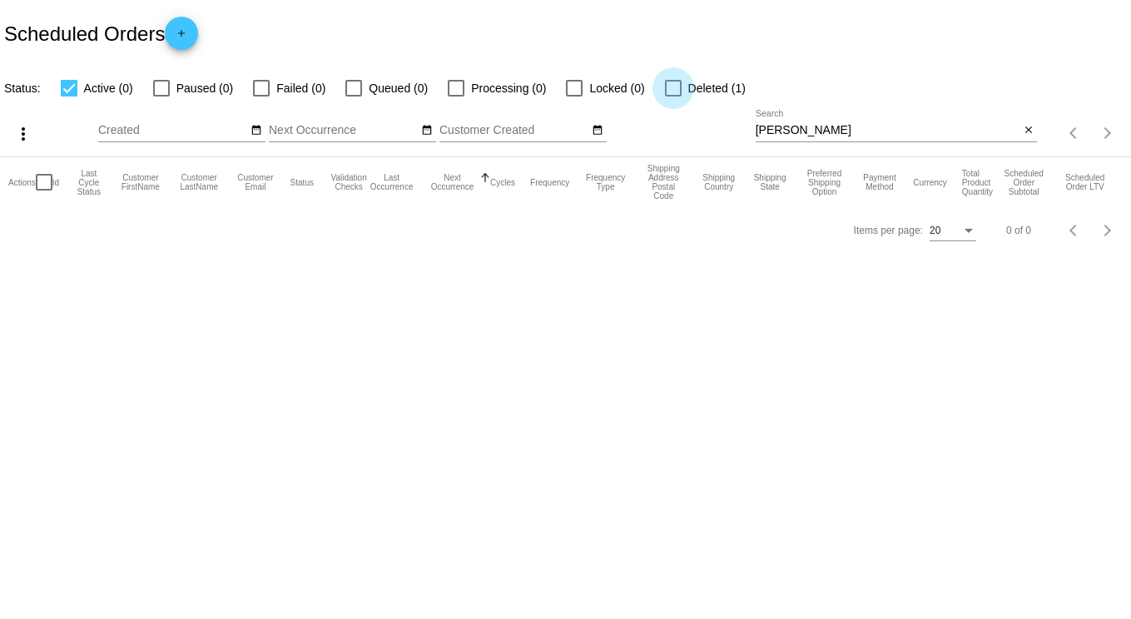
click at [667, 85] on div at bounding box center [673, 88] width 17 height 17
click at [672, 97] on input "Deleted (1)" at bounding box center [672, 97] width 1 height 1
checkbox input "true"
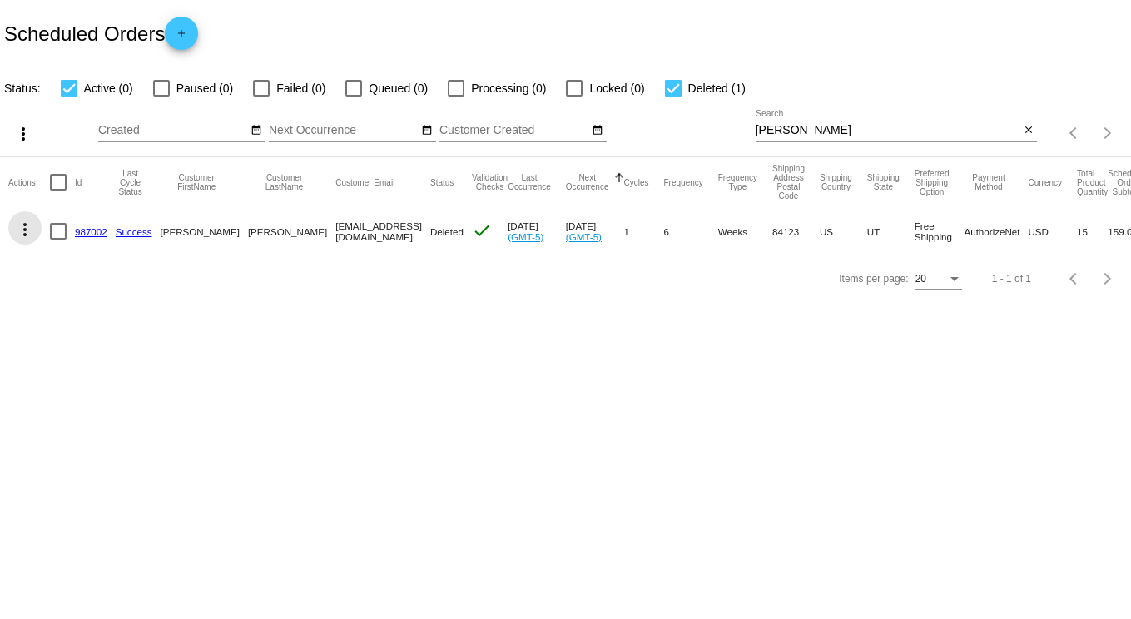
click at [27, 230] on mat-icon "more_vert" at bounding box center [25, 230] width 20 height 20
click at [101, 271] on span "View Event Logs" at bounding box center [101, 269] width 87 height 13
